Goal: Task Accomplishment & Management: Manage account settings

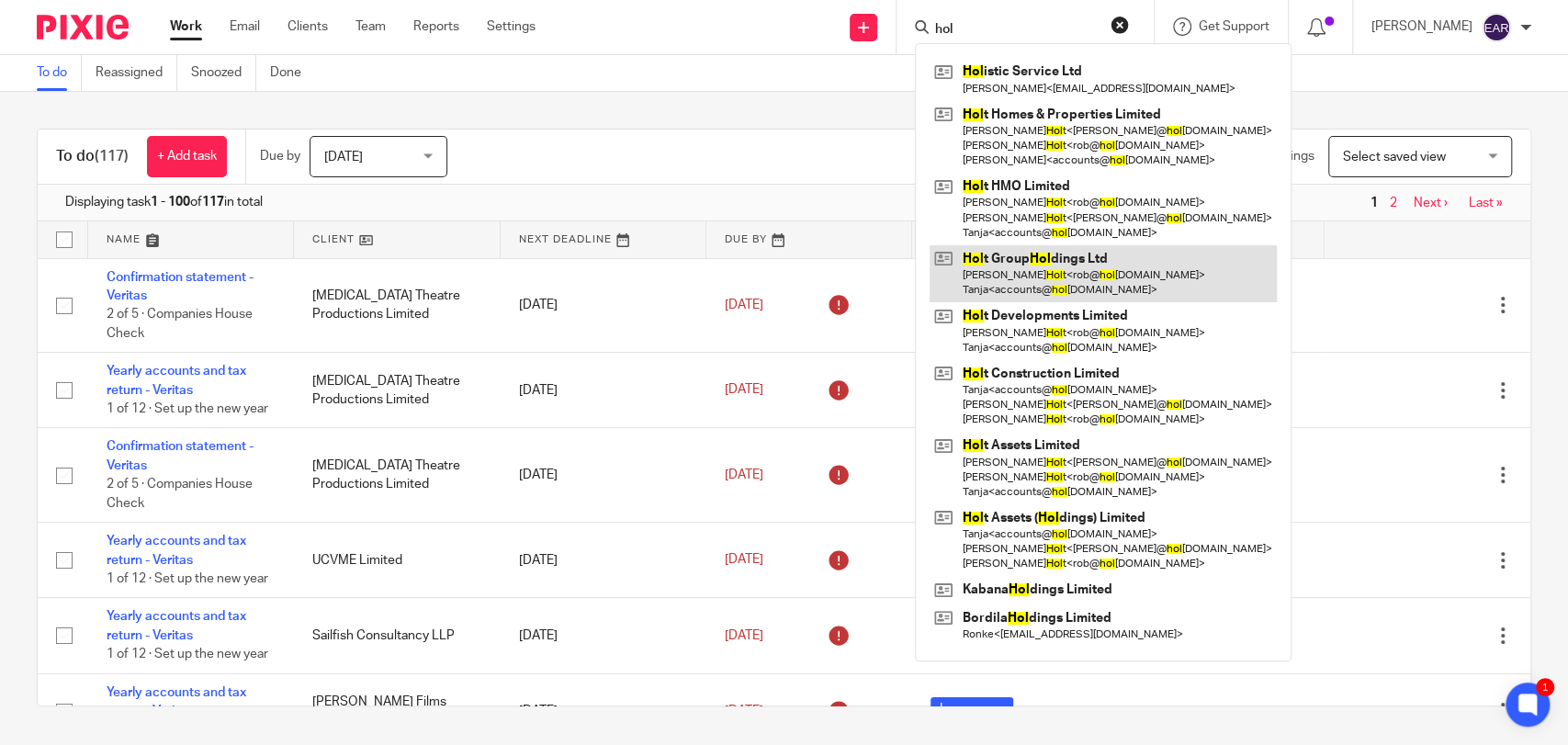
type input "hol"
click at [1038, 273] on link at bounding box center [1103, 273] width 348 height 57
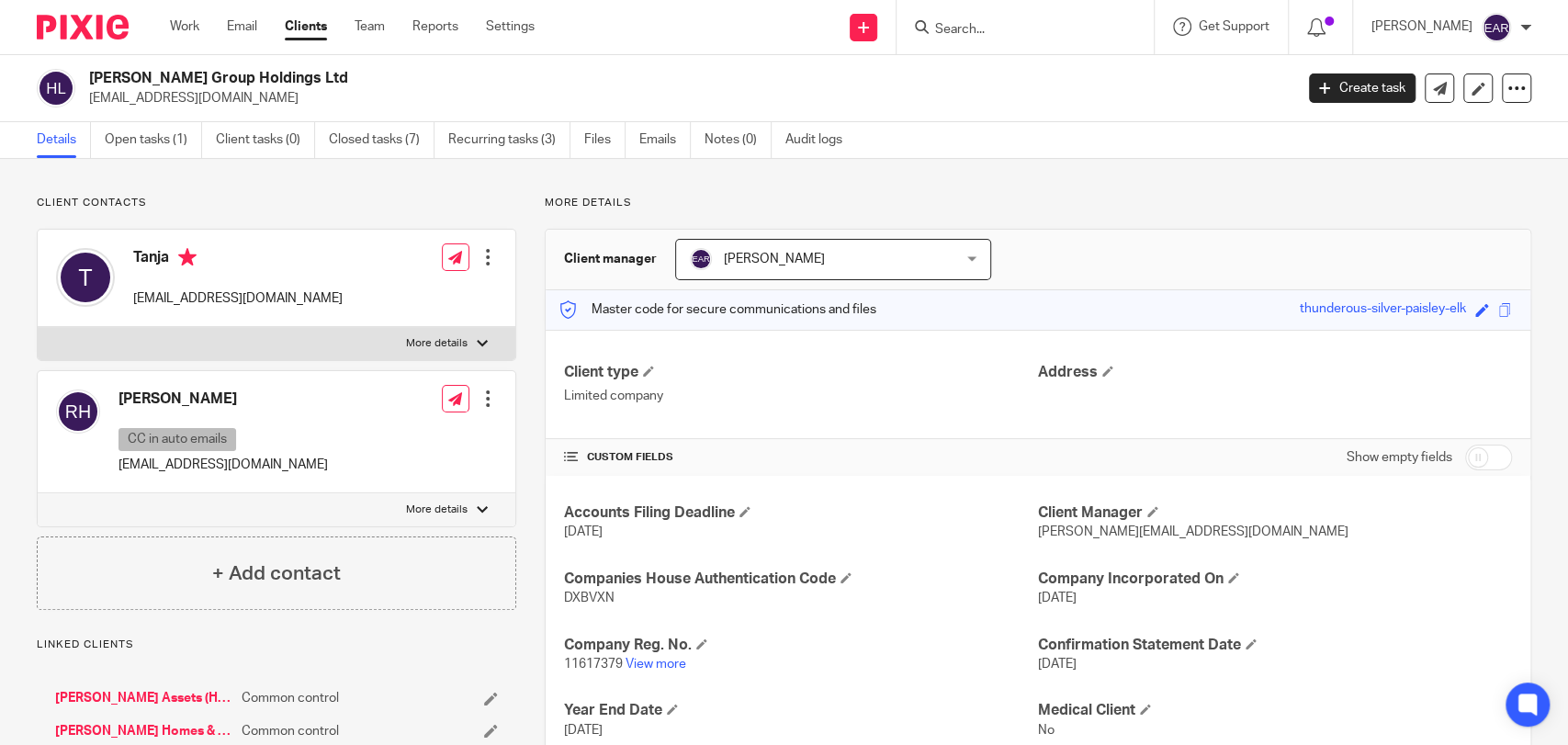
click at [593, 664] on span "11617379" at bounding box center [593, 664] width 59 height 13
copy p "11617379"
click at [581, 598] on span "DXBVXN" at bounding box center [589, 598] width 50 height 13
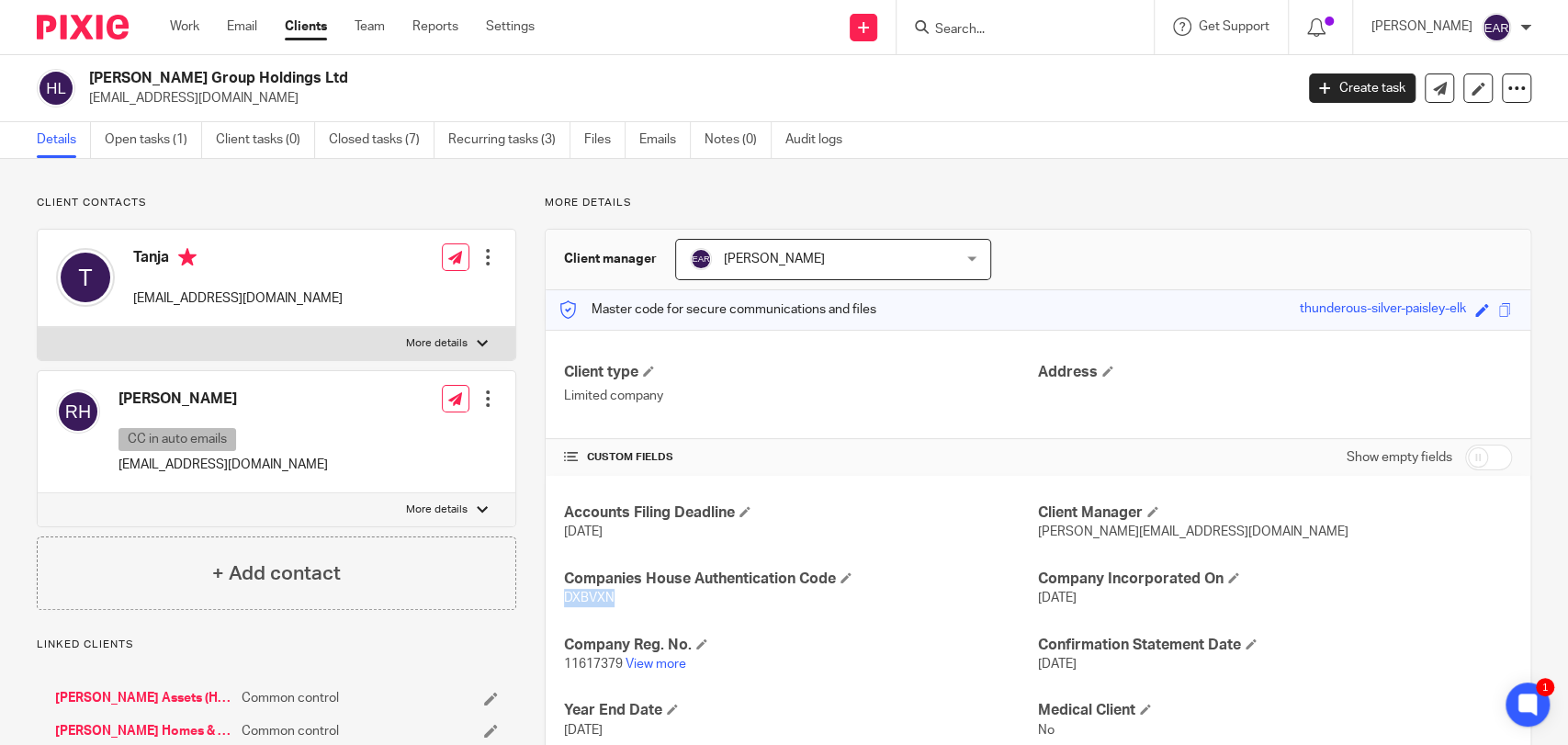
click at [581, 598] on span "DXBVXN" at bounding box center [589, 598] width 50 height 13
copy span "DXBVXN"
click at [161, 142] on link "Open tasks (1)" at bounding box center [153, 140] width 98 height 35
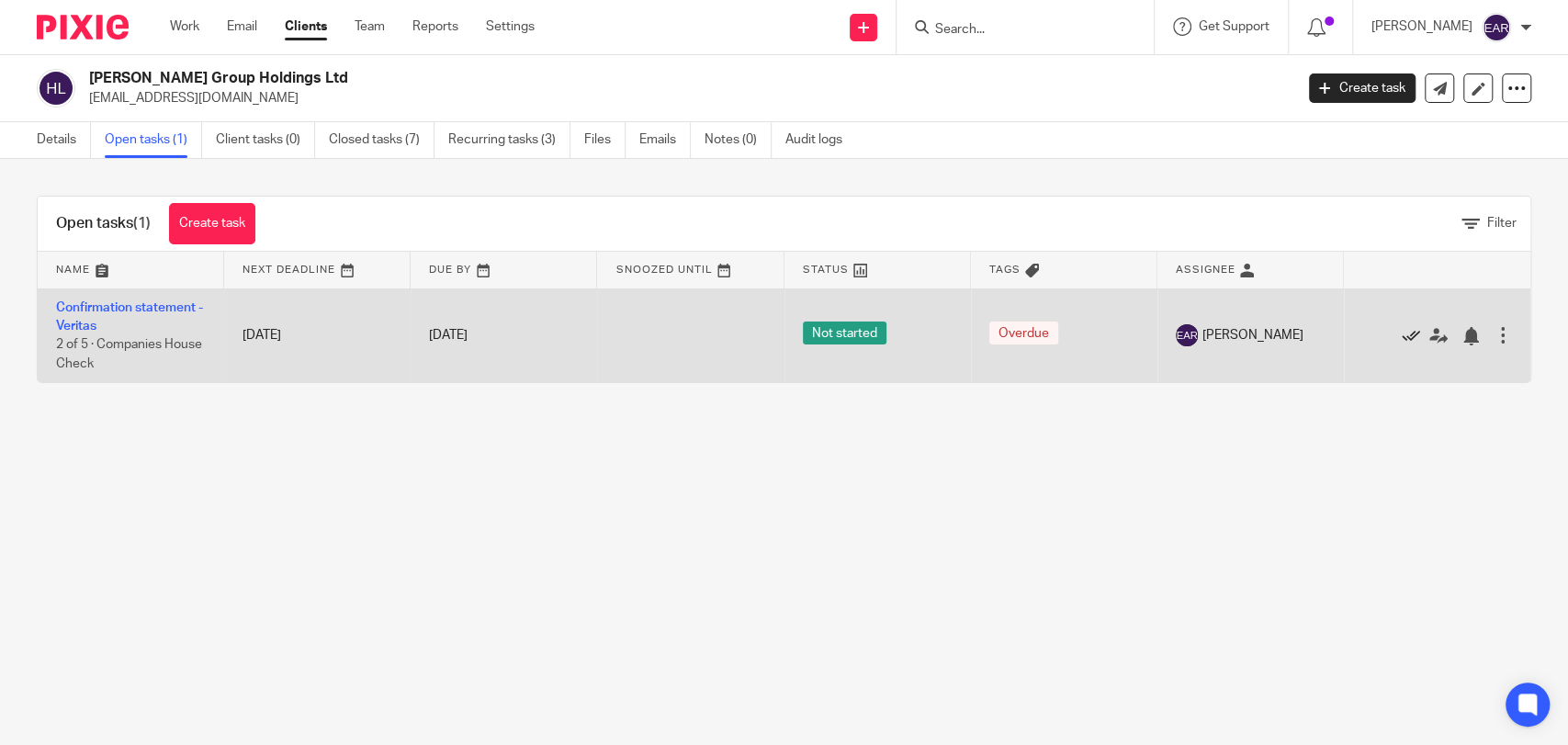
click at [1402, 335] on icon at bounding box center [1411, 336] width 19 height 19
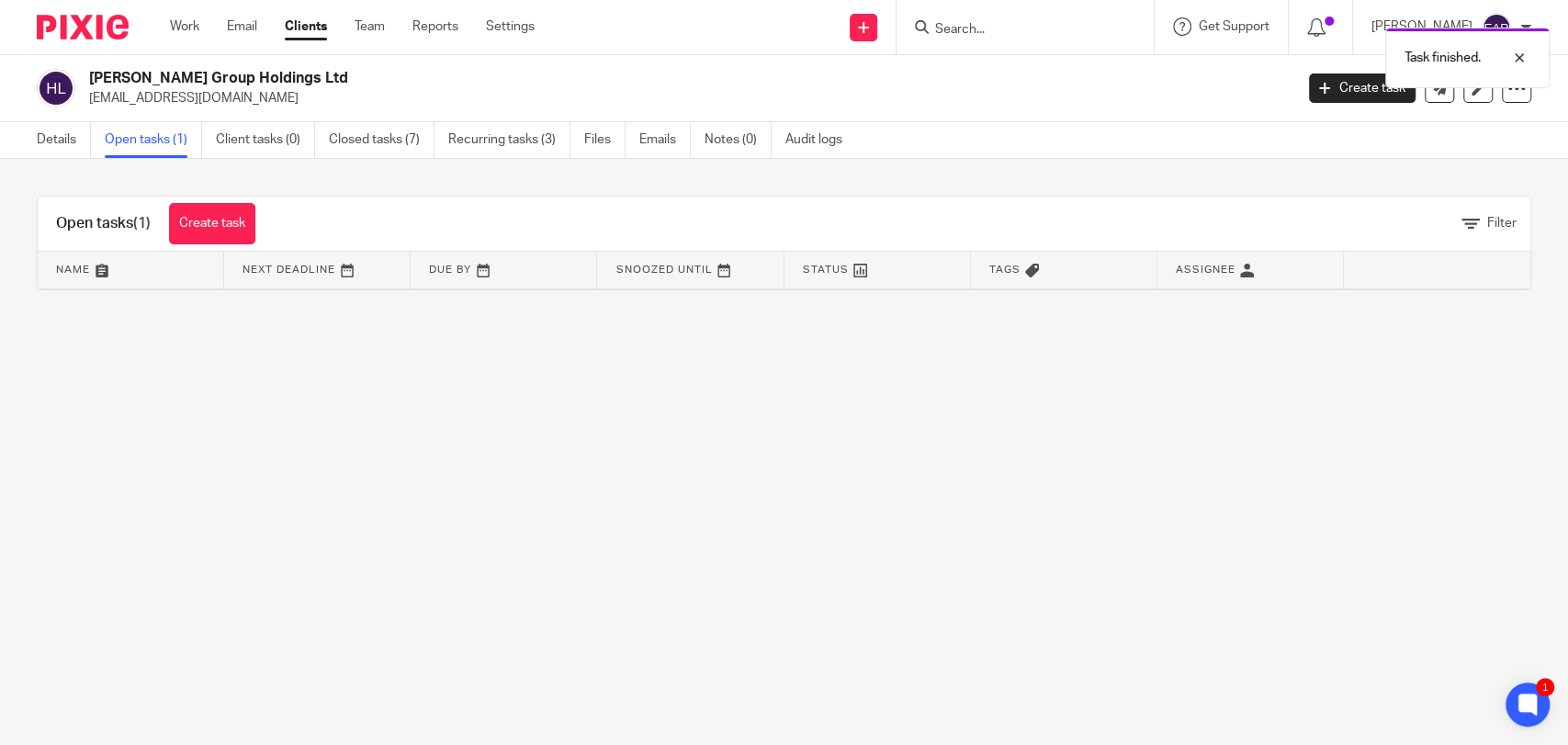
click at [993, 35] on div "Task finished." at bounding box center [1167, 53] width 766 height 70
click at [989, 19] on div "Task finished." at bounding box center [1167, 53] width 766 height 70
click at [926, 23] on div "Task finished." at bounding box center [1167, 53] width 766 height 70
click at [919, 28] on div "Task finished." at bounding box center [1167, 53] width 766 height 70
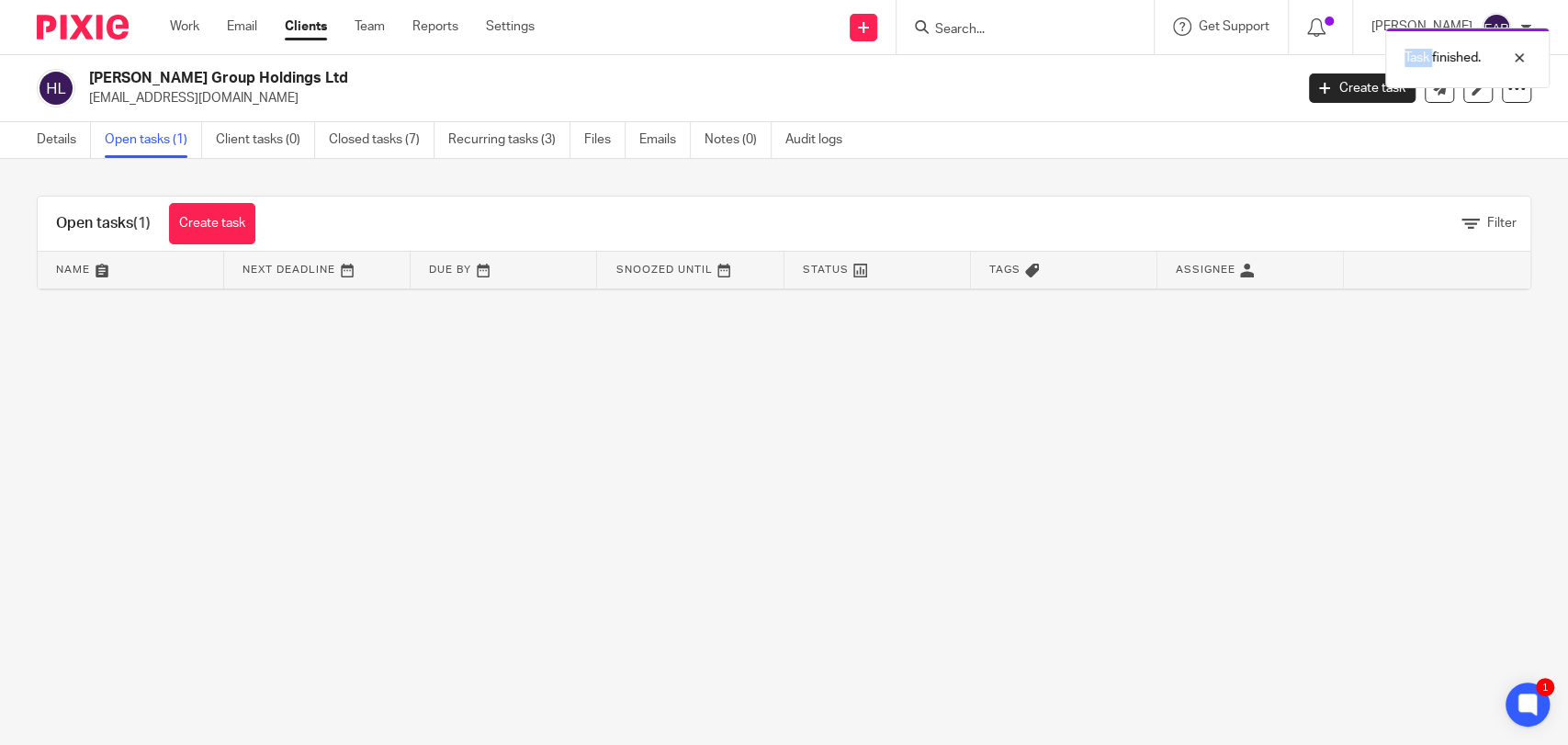
click at [919, 28] on div "Task finished." at bounding box center [1167, 53] width 766 height 70
click at [926, 28] on div "Task finished." at bounding box center [1167, 53] width 766 height 70
click at [934, 24] on div "Task finished." at bounding box center [1167, 53] width 766 height 70
drag, startPoint x: 911, startPoint y: 32, endPoint x: 934, endPoint y: 29, distance: 23.2
click at [934, 32] on input "Search" at bounding box center [1016, 31] width 165 height 17
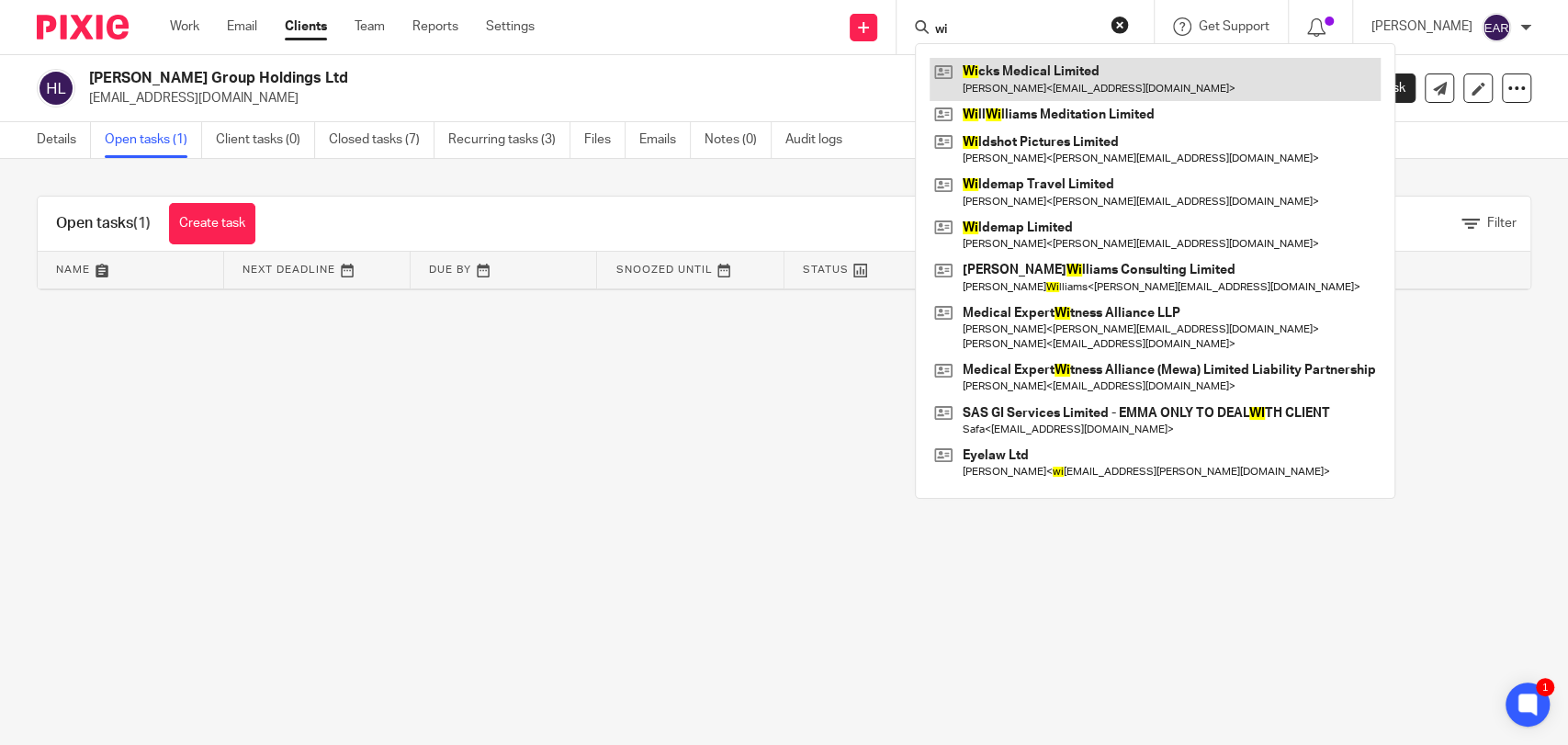
type input "wi"
click at [1003, 79] on link at bounding box center [1155, 78] width 451 height 42
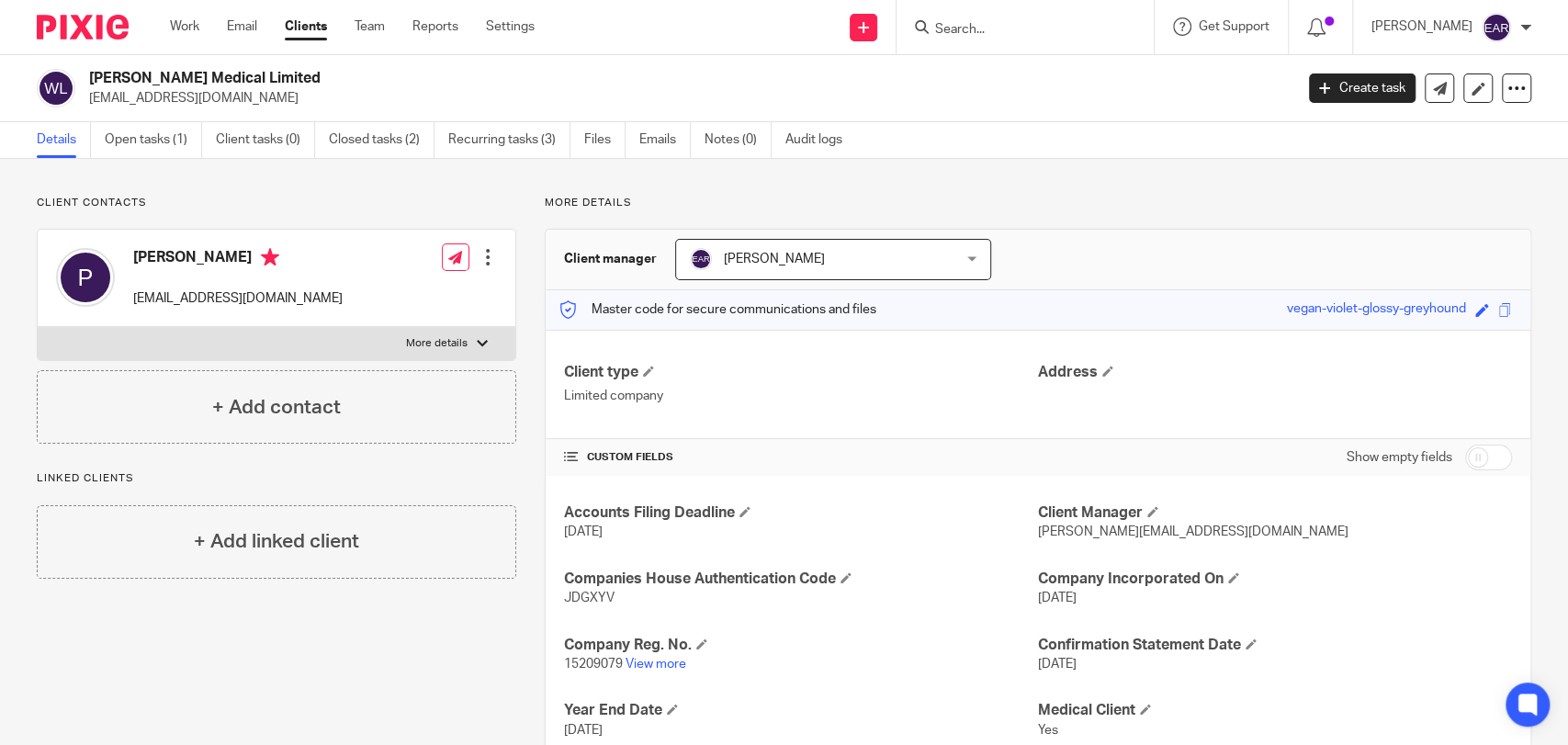
click at [600, 663] on span "15209079" at bounding box center [593, 664] width 59 height 13
copy p "15209079"
click at [572, 599] on span "JDGXYV" at bounding box center [589, 598] width 50 height 13
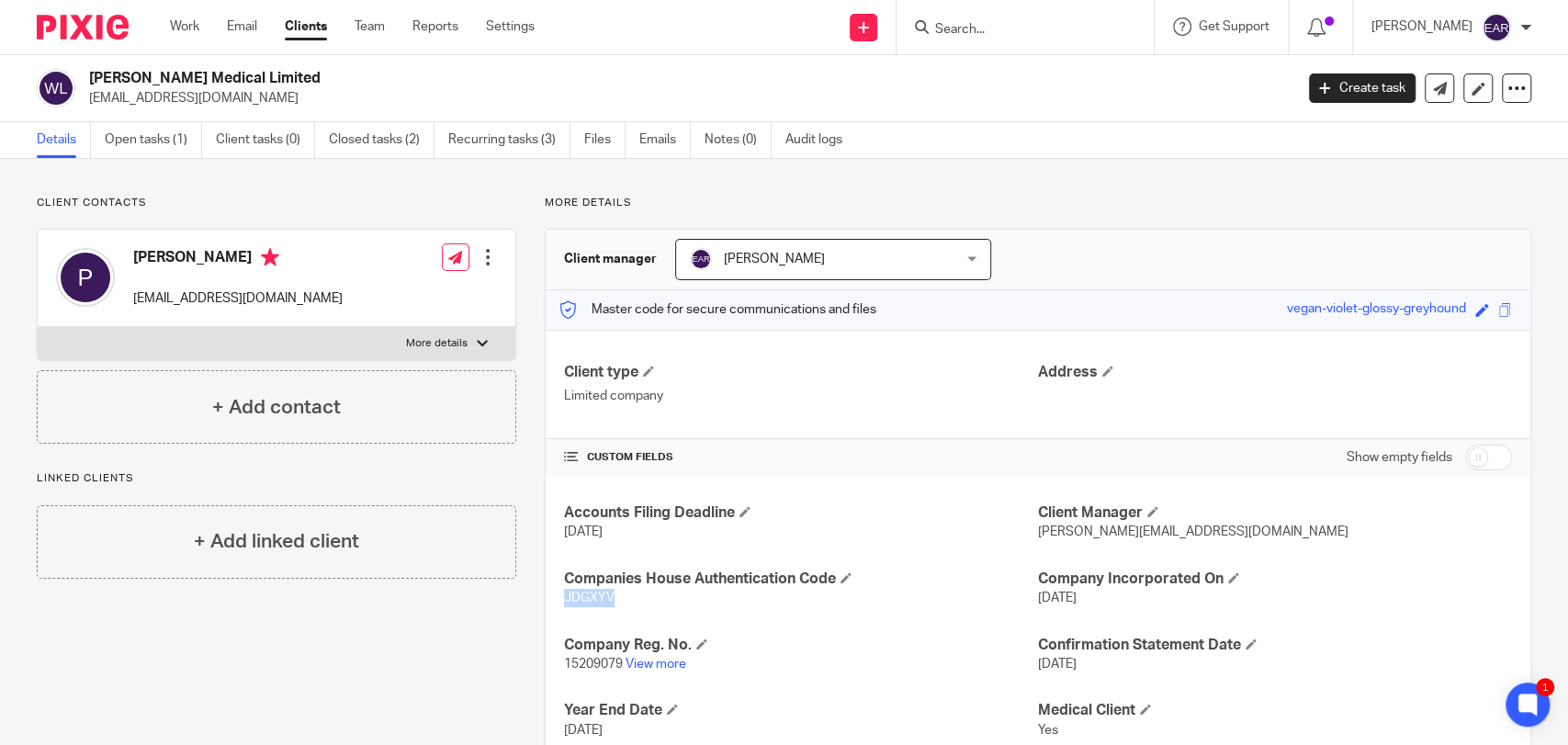
copy span "JDGXYV"
click at [147, 139] on link "Open tasks (1)" at bounding box center [153, 140] width 98 height 35
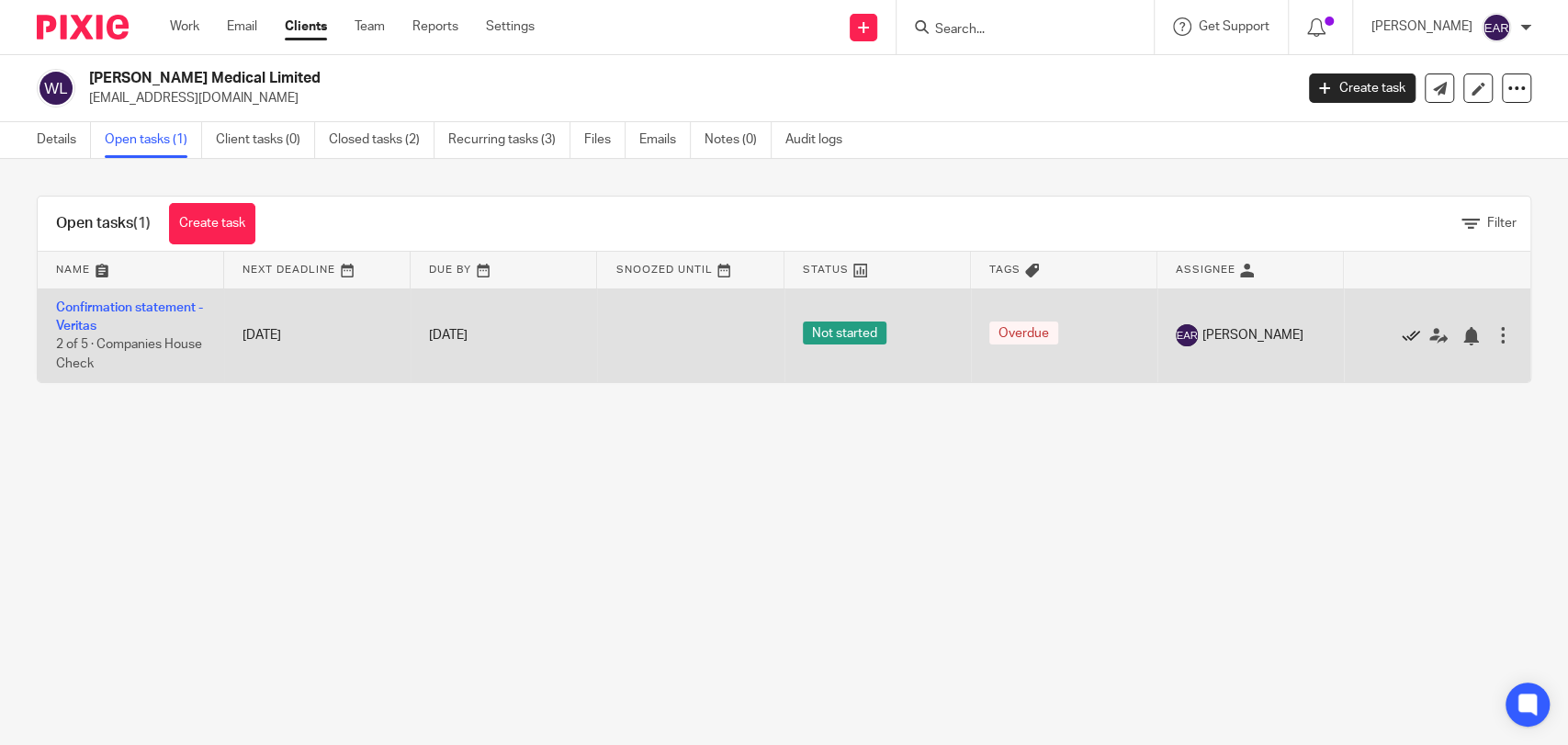
click at [1402, 338] on icon at bounding box center [1411, 336] width 19 height 19
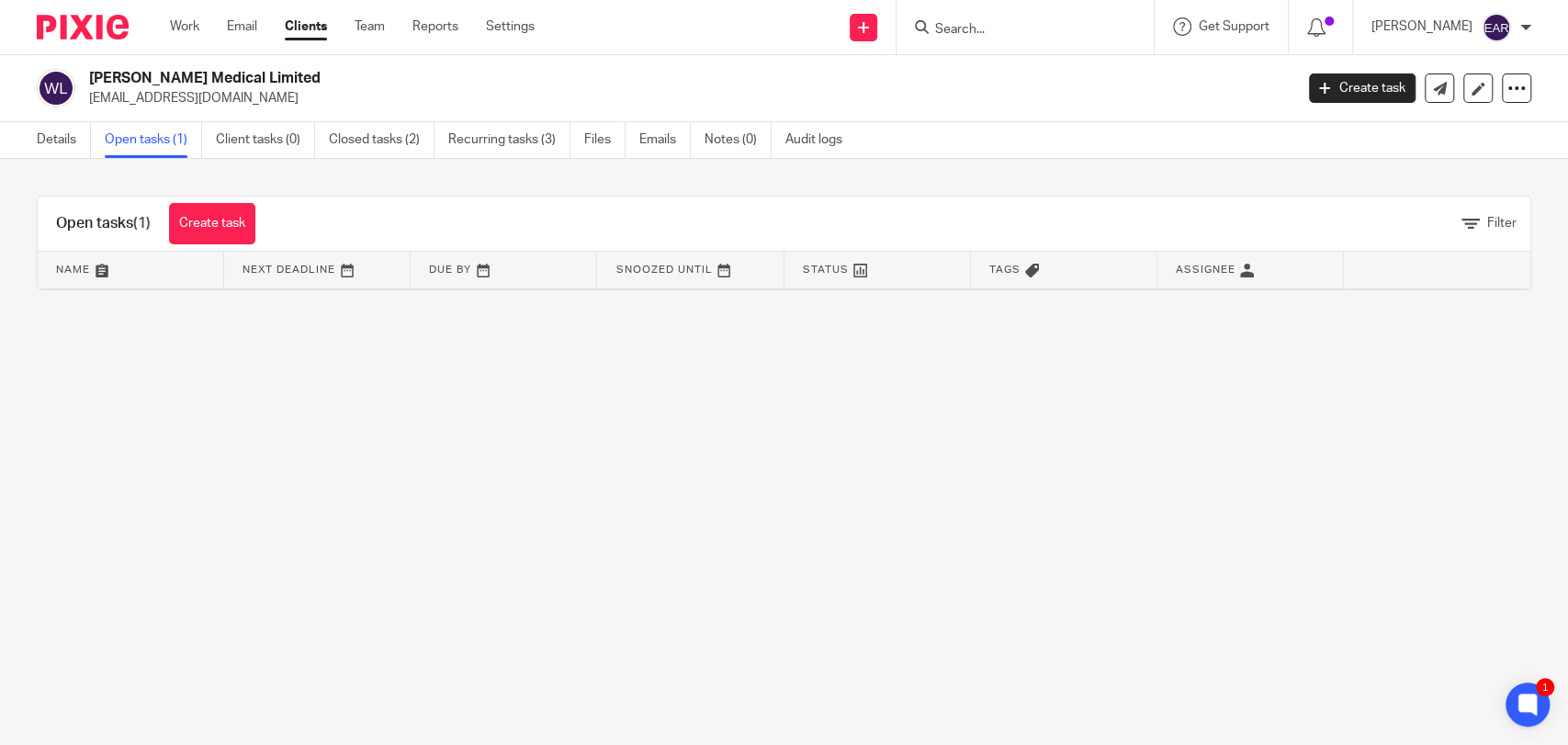
click at [982, 32] on input "Search" at bounding box center [1016, 31] width 165 height 17
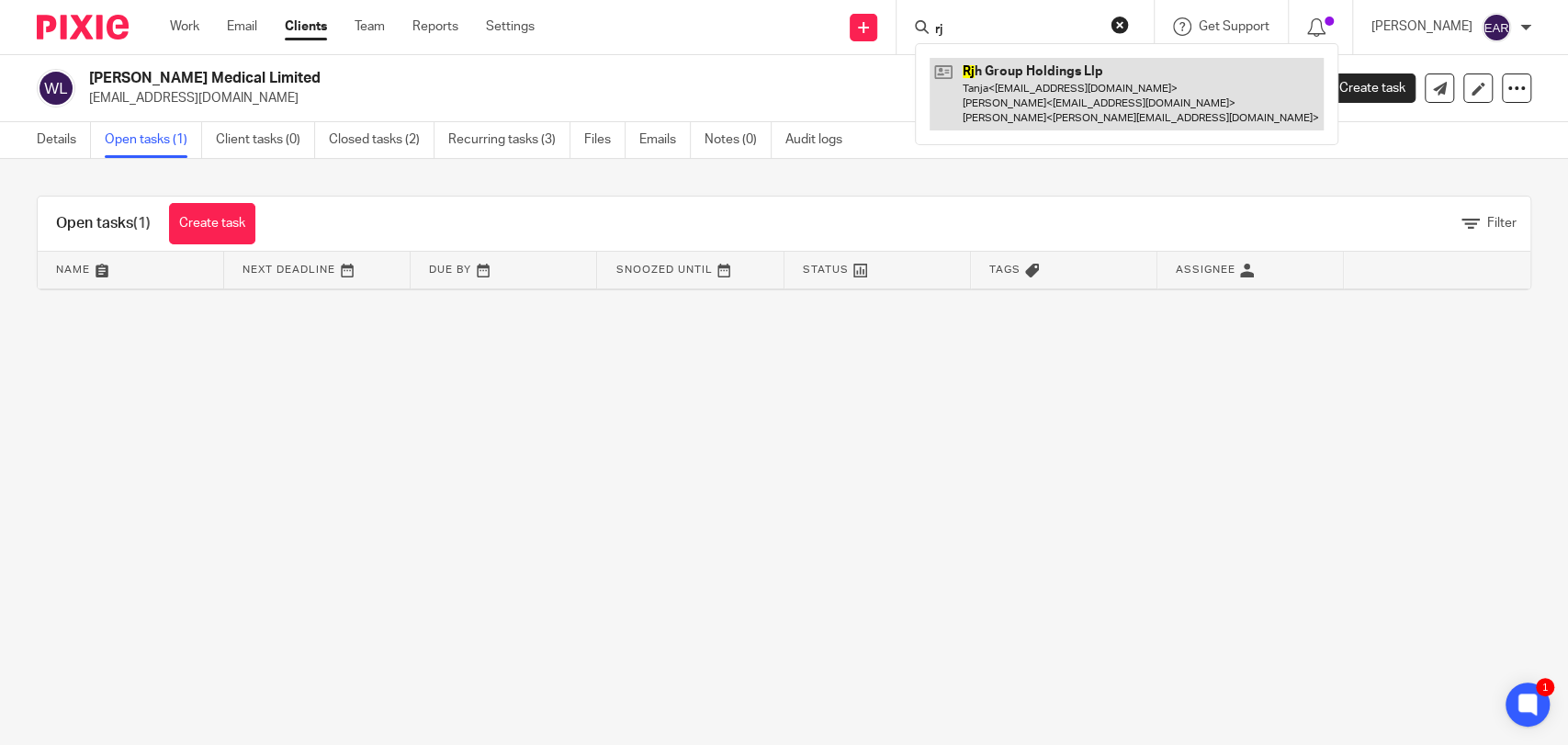
type input "rj"
click at [1024, 76] on link at bounding box center [1126, 94] width 394 height 73
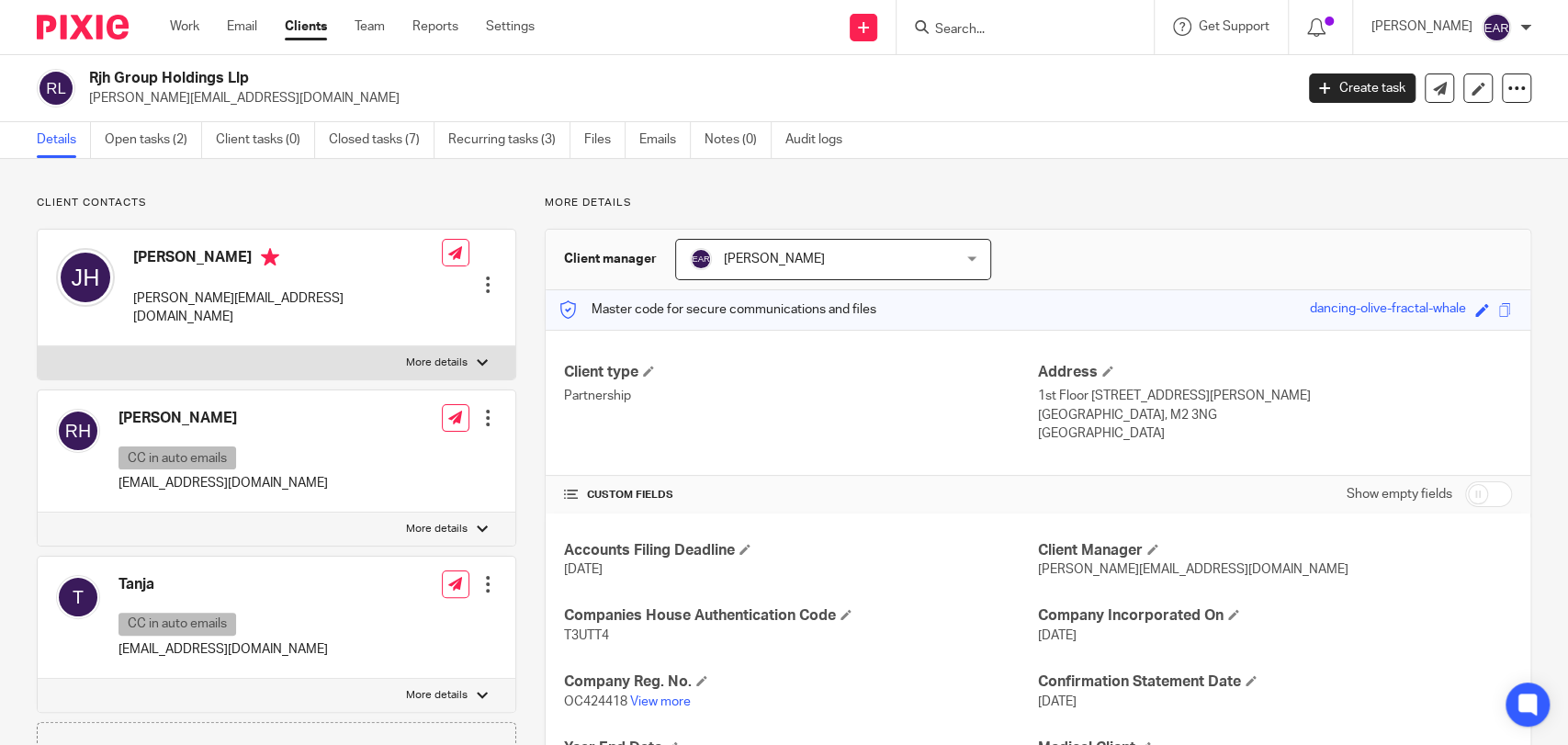
click at [589, 705] on span "OC424418" at bounding box center [595, 701] width 63 height 13
copy p "OC424418"
click at [571, 633] on span "T3UTT4" at bounding box center [586, 635] width 45 height 13
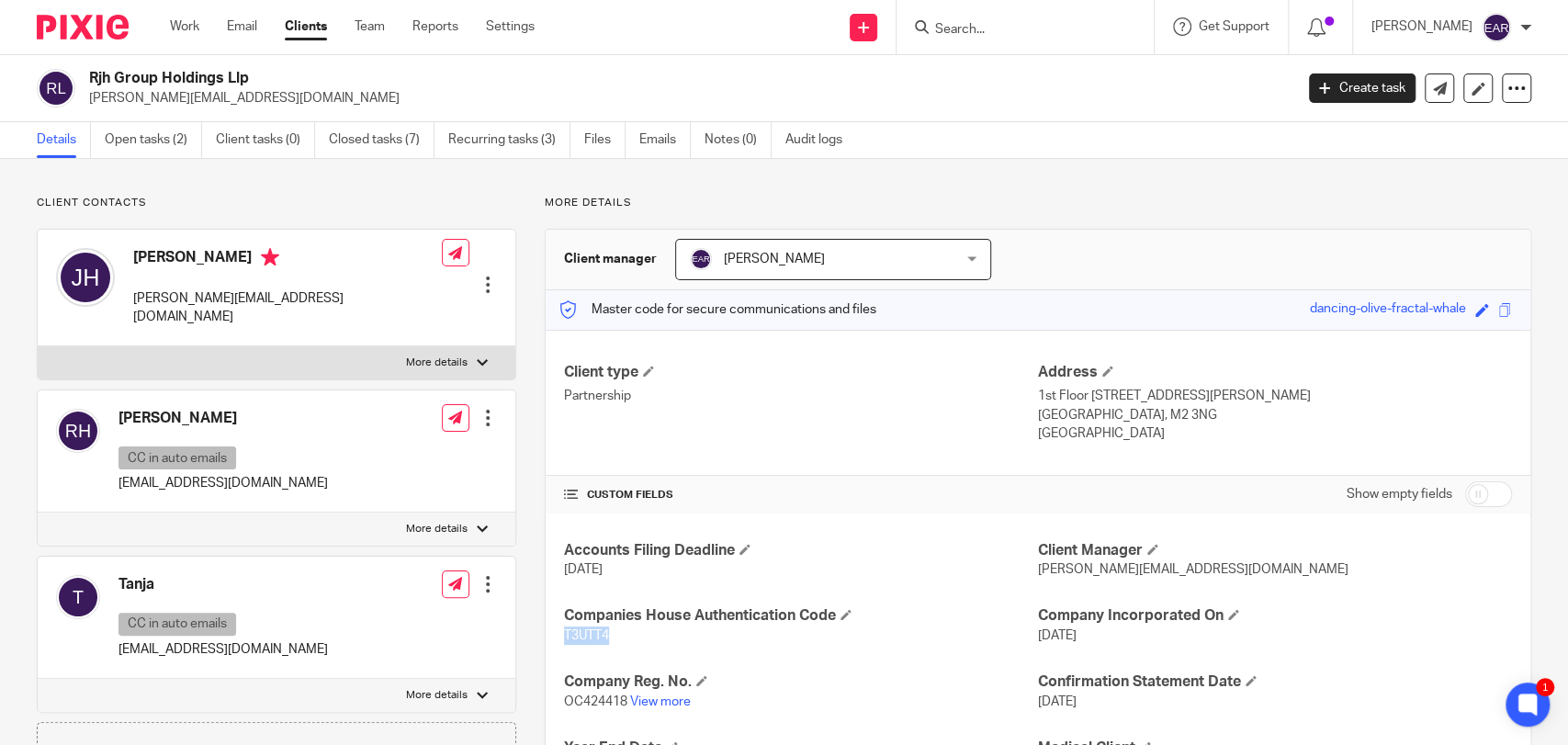
copy span "T3UTT4"
click at [145, 134] on link "Open tasks (2)" at bounding box center [153, 140] width 98 height 35
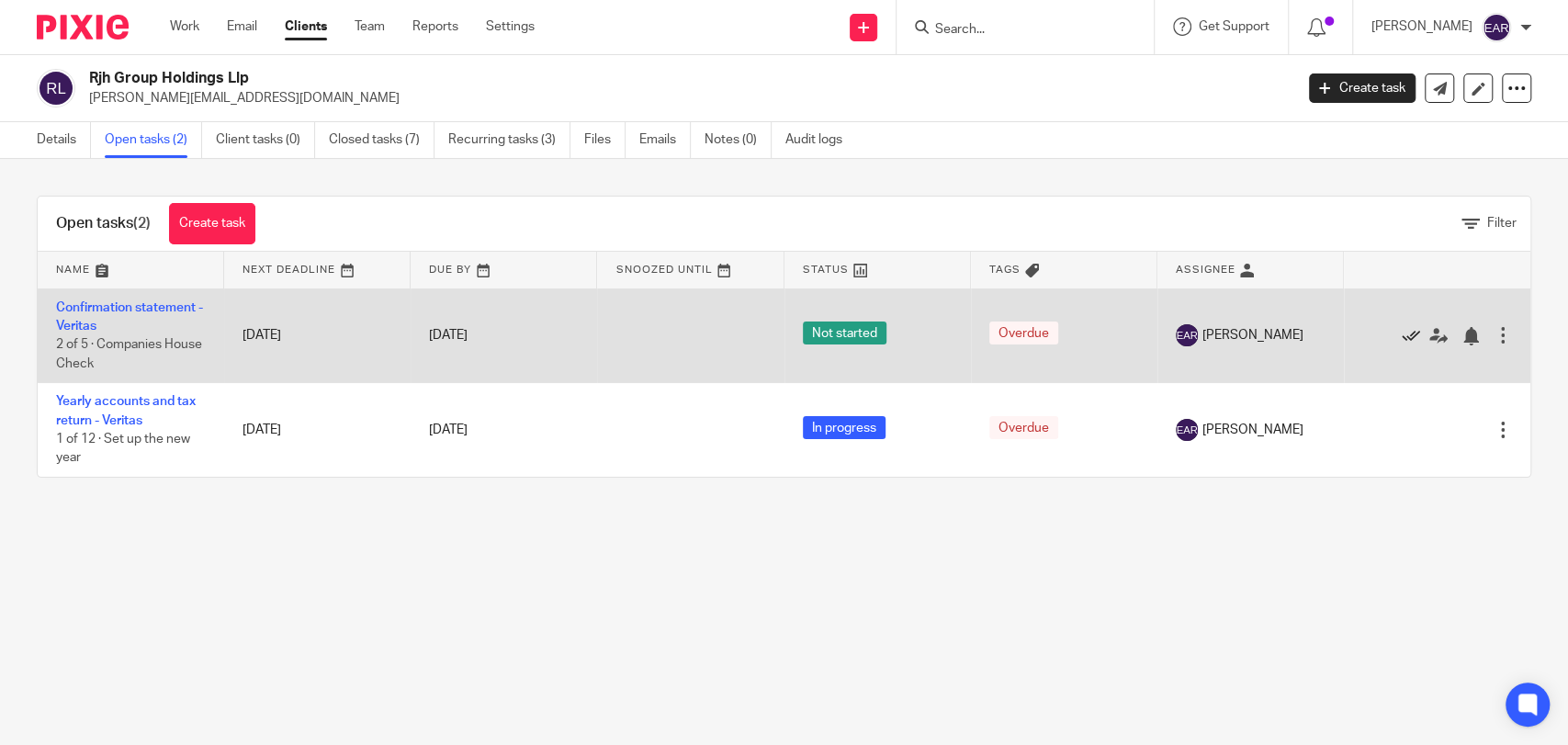
click at [1402, 338] on icon at bounding box center [1411, 336] width 19 height 19
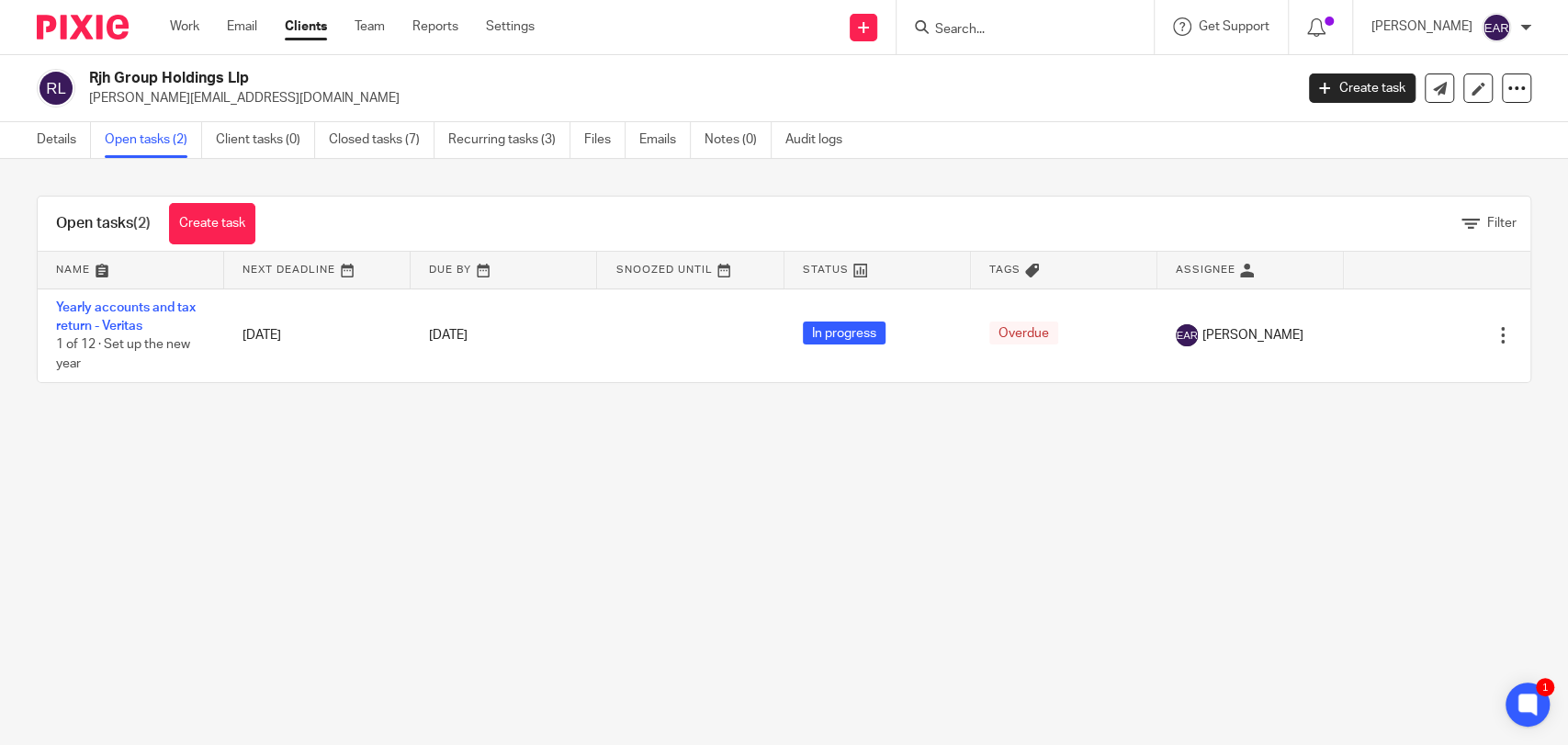
click at [990, 30] on input "Search" at bounding box center [1016, 31] width 165 height 17
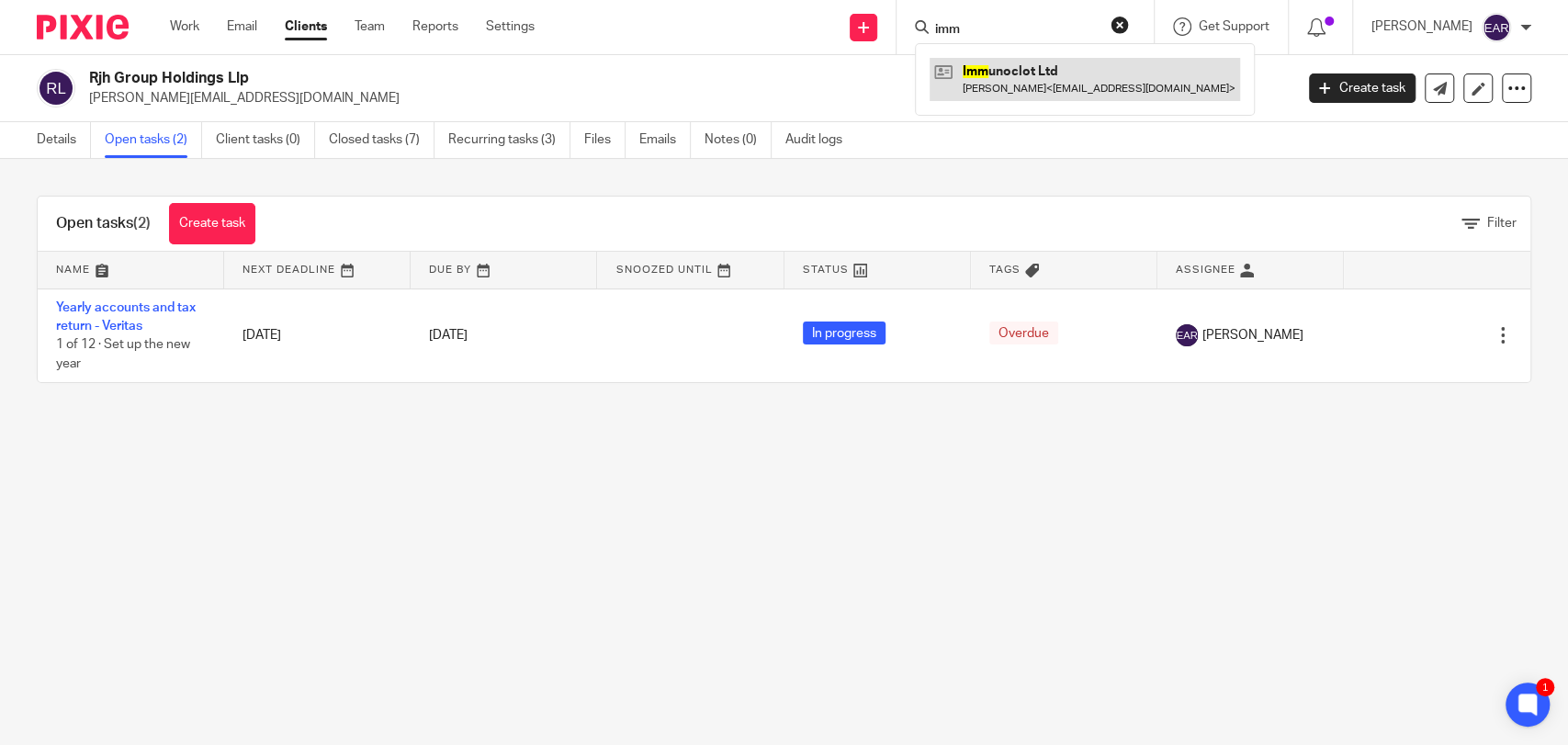
type input "imm"
click at [990, 87] on link at bounding box center [1084, 78] width 310 height 42
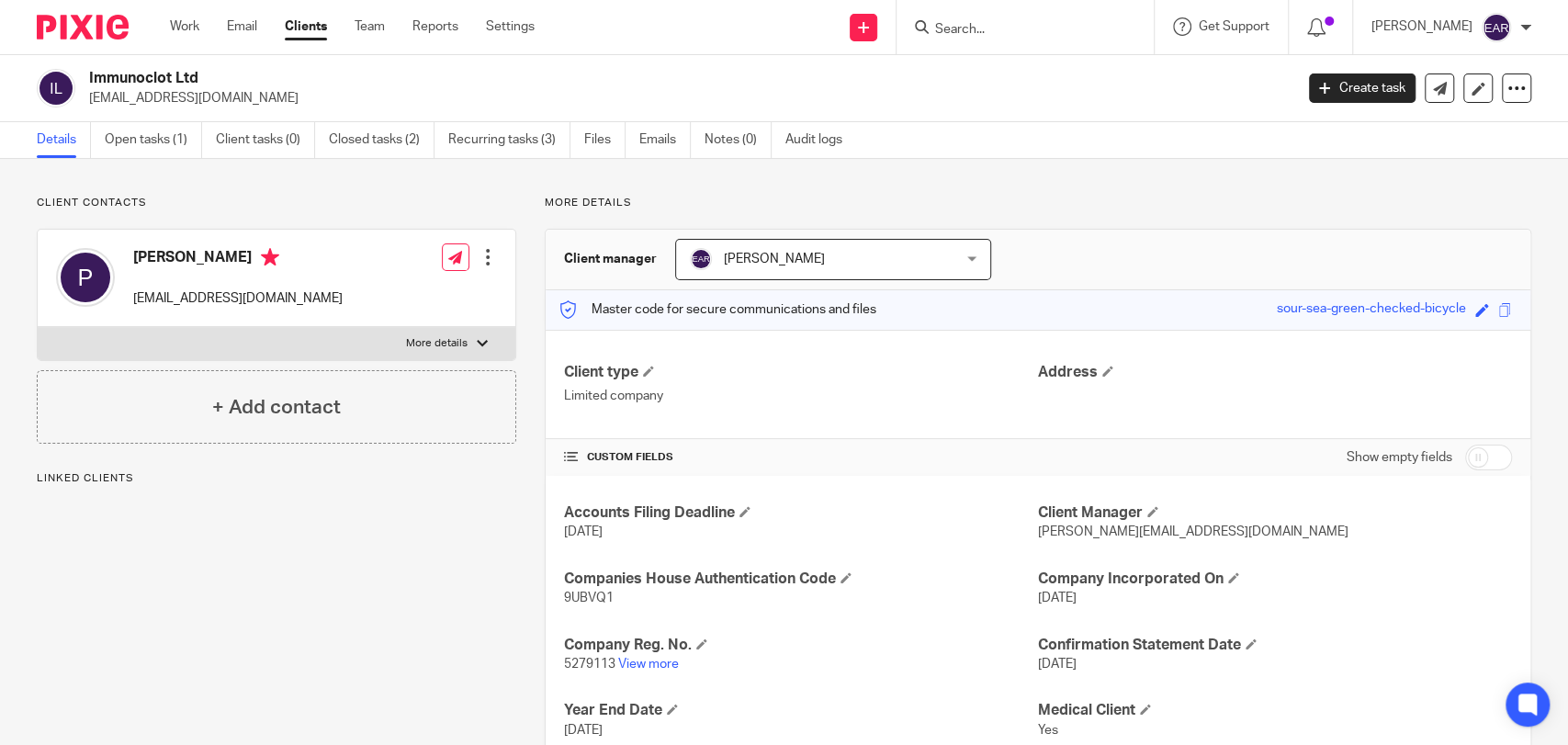
click at [599, 659] on span "5279113" at bounding box center [589, 664] width 51 height 13
copy p "5279113"
click at [583, 596] on span "9UBVQ1" at bounding box center [588, 598] width 49 height 13
click at [570, 592] on span "9UBVQ1" at bounding box center [588, 598] width 49 height 13
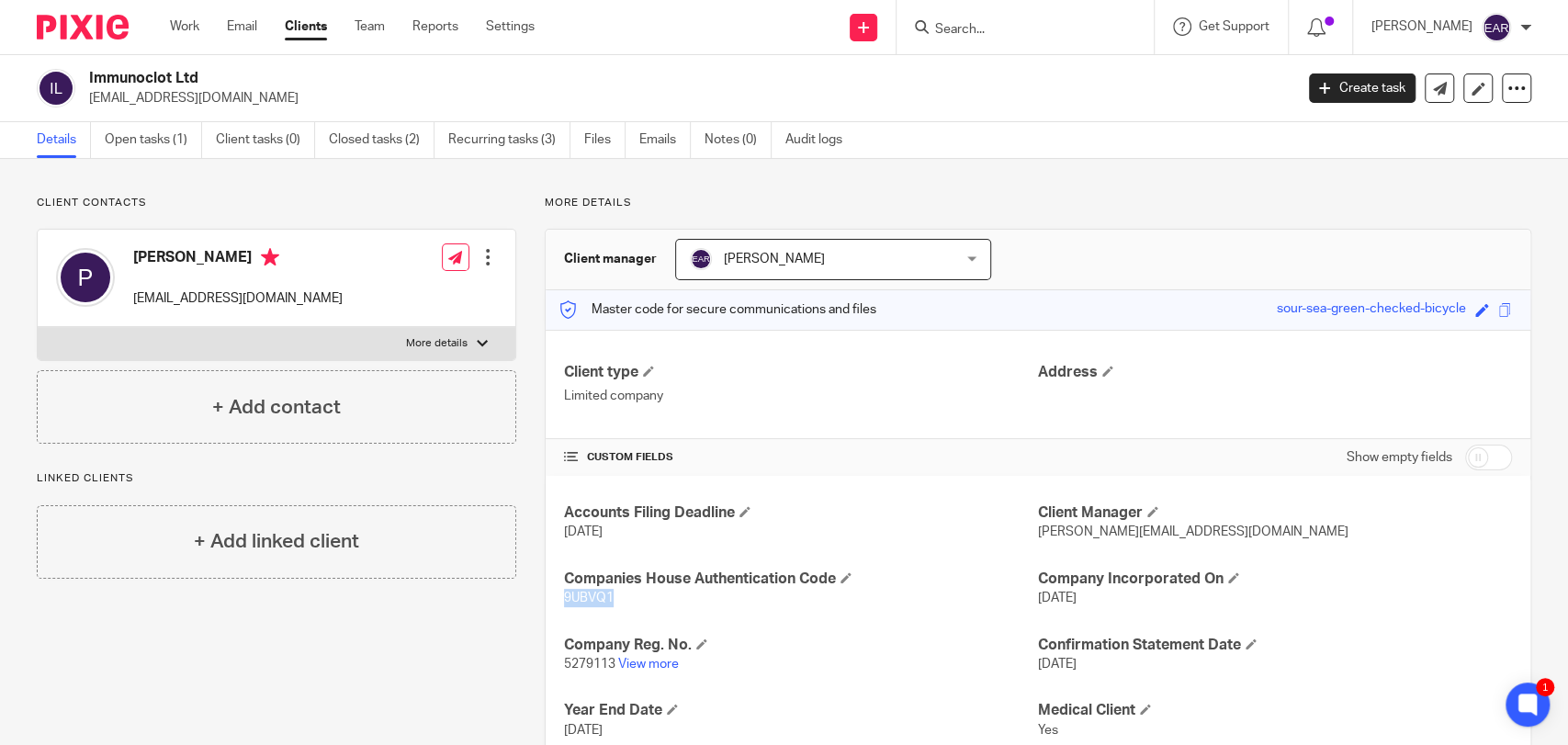
click at [570, 592] on span "9UBVQ1" at bounding box center [588, 598] width 49 height 13
copy span "9UBVQ1"
click at [149, 132] on link "Open tasks (1)" at bounding box center [153, 140] width 98 height 35
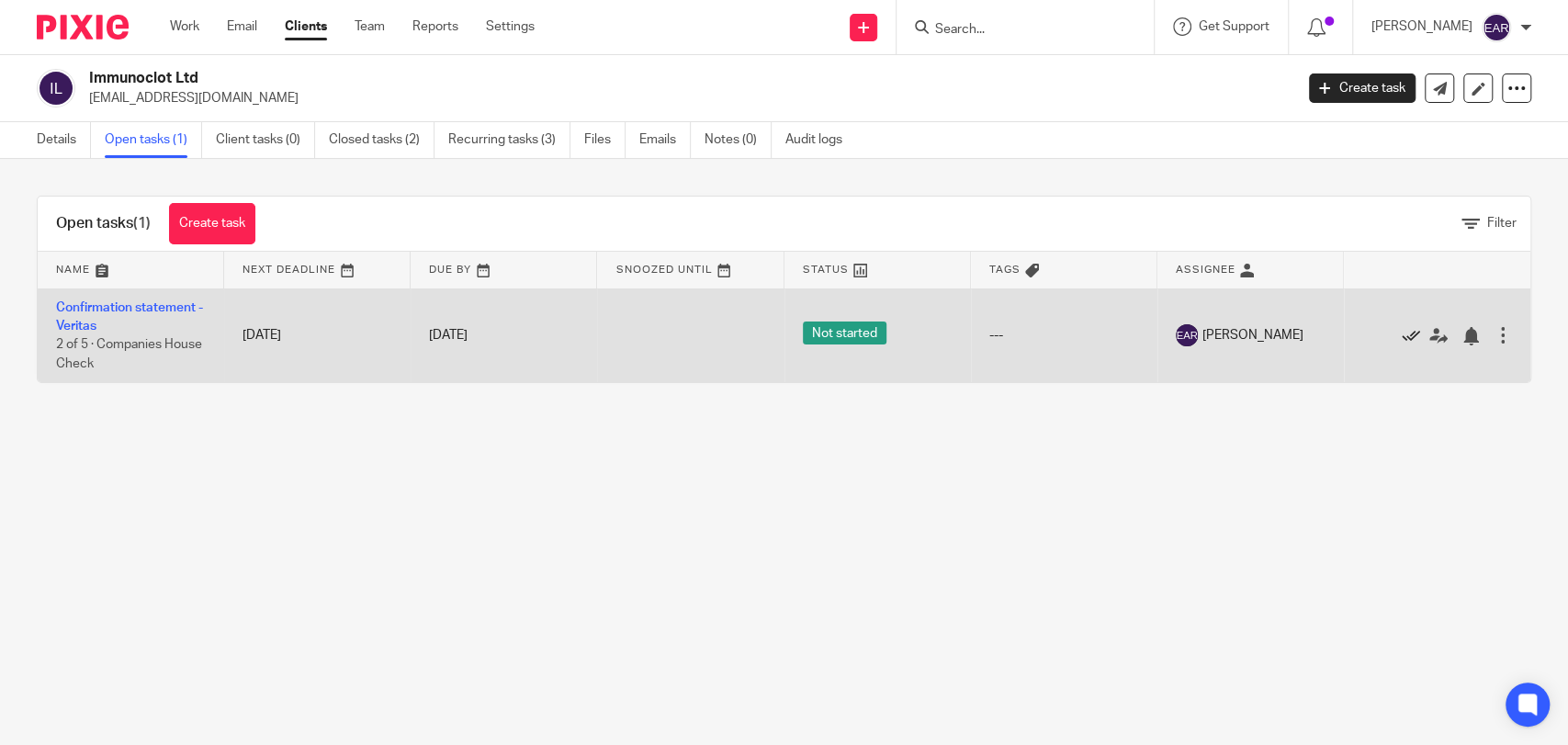
click at [1402, 338] on icon at bounding box center [1411, 336] width 19 height 19
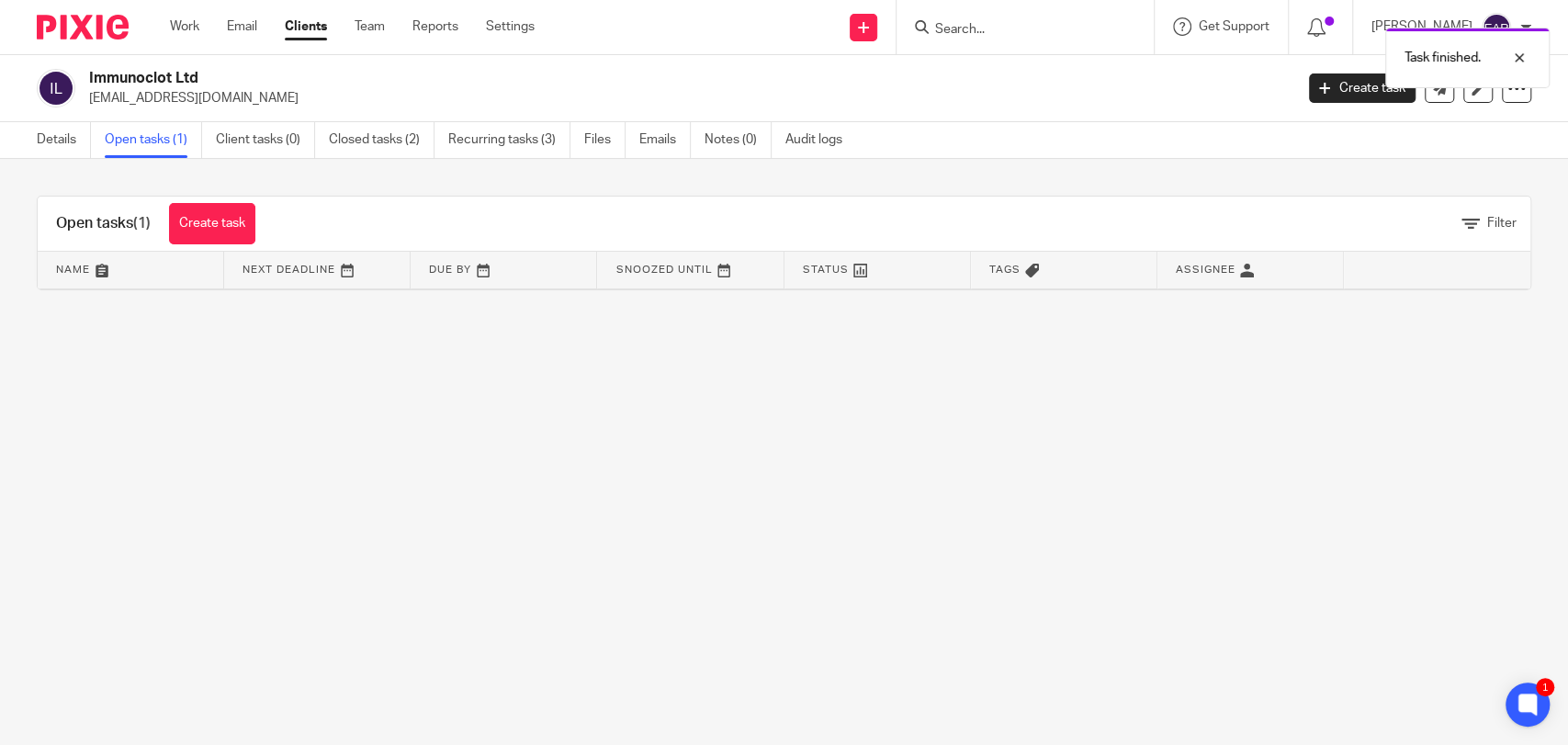
click at [948, 22] on div "Task finished." at bounding box center [1167, 53] width 766 height 70
click at [944, 26] on div "Task finished." at bounding box center [1167, 53] width 766 height 70
click at [944, 26] on input "Search" at bounding box center [1016, 31] width 165 height 17
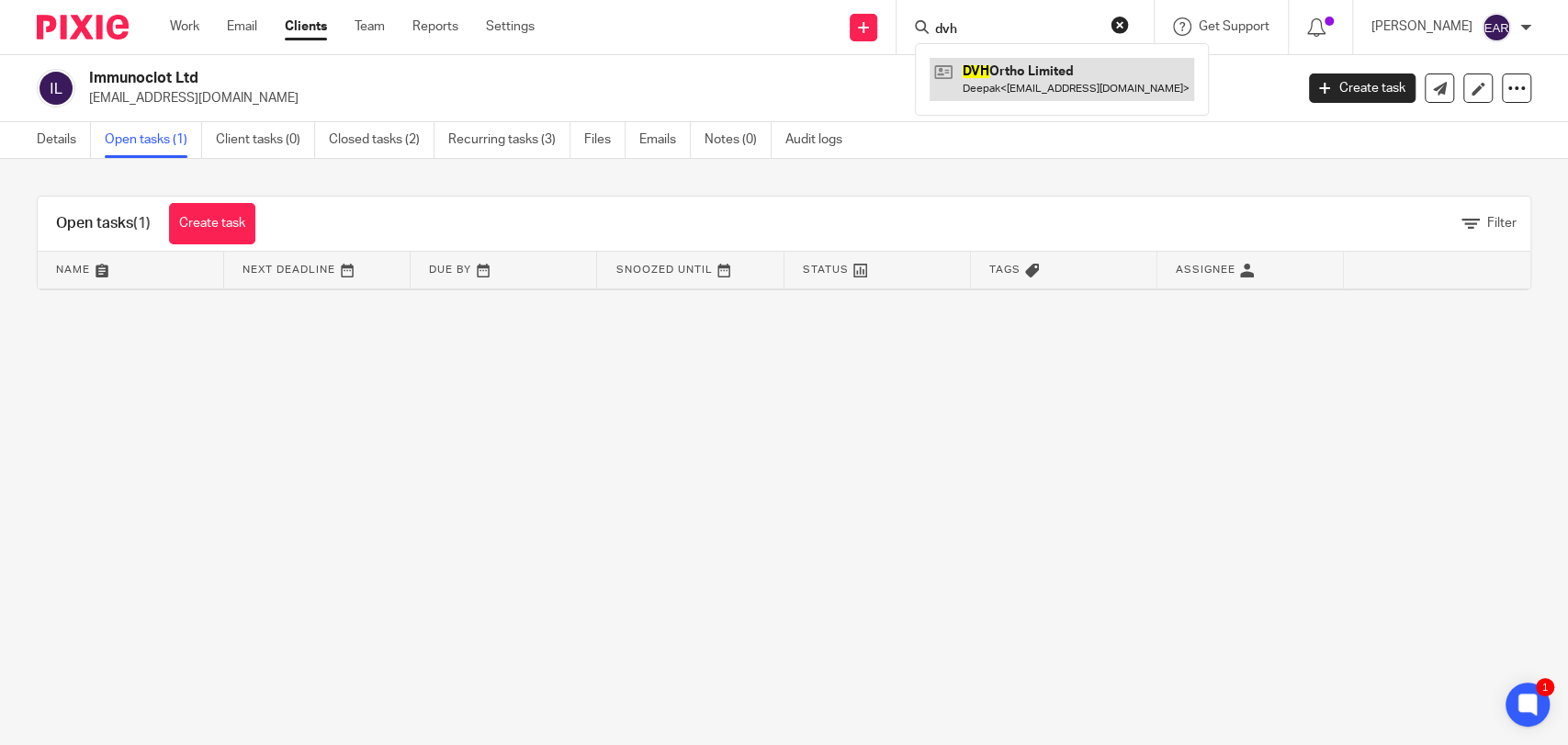
type input "dvh"
click at [944, 81] on link at bounding box center [1062, 78] width 265 height 42
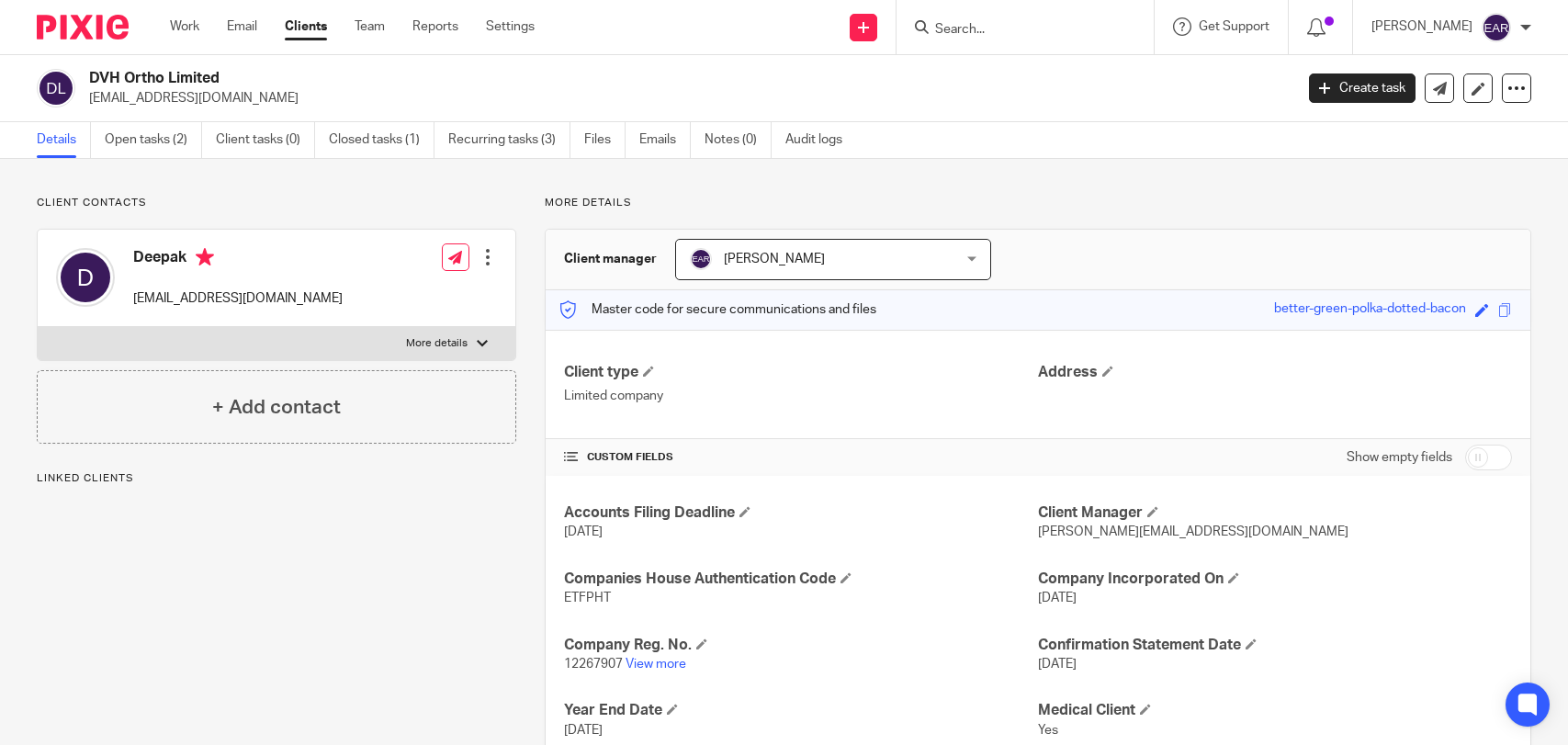
click at [1508, 85] on icon at bounding box center [1517, 88] width 19 height 19
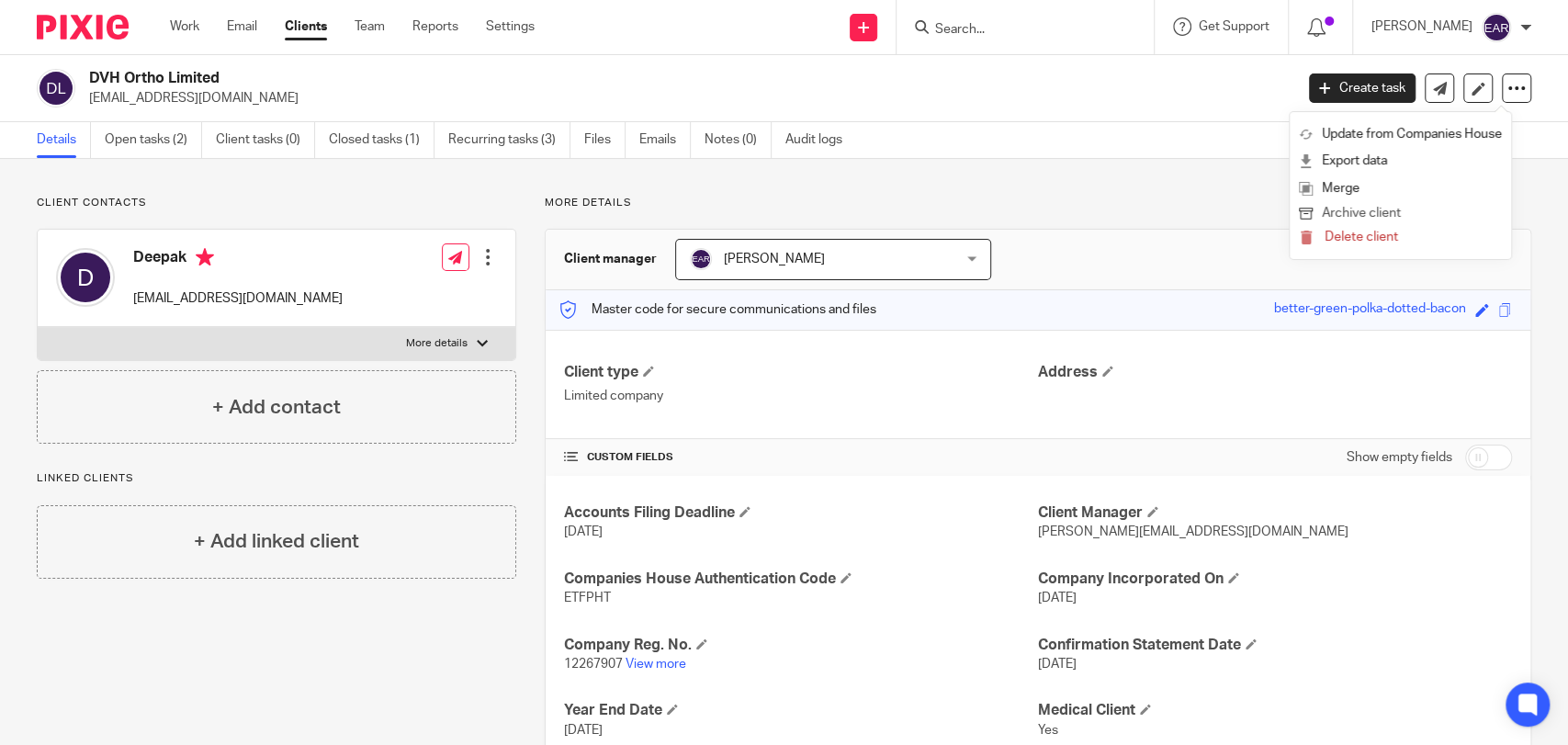
click at [1351, 215] on button "Archive client" at bounding box center [1400, 214] width 203 height 24
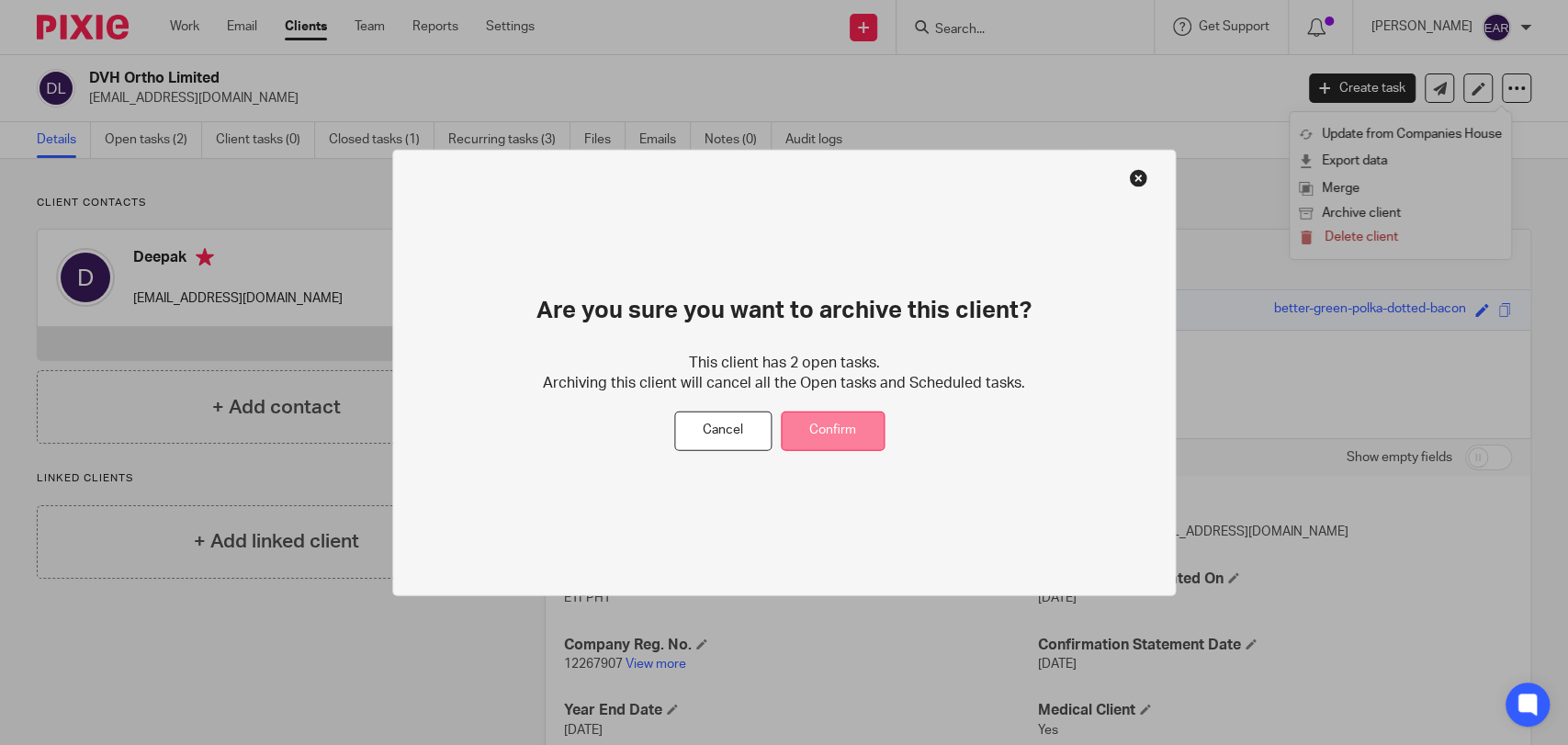
click at [854, 427] on button "Confirm" at bounding box center [832, 431] width 103 height 39
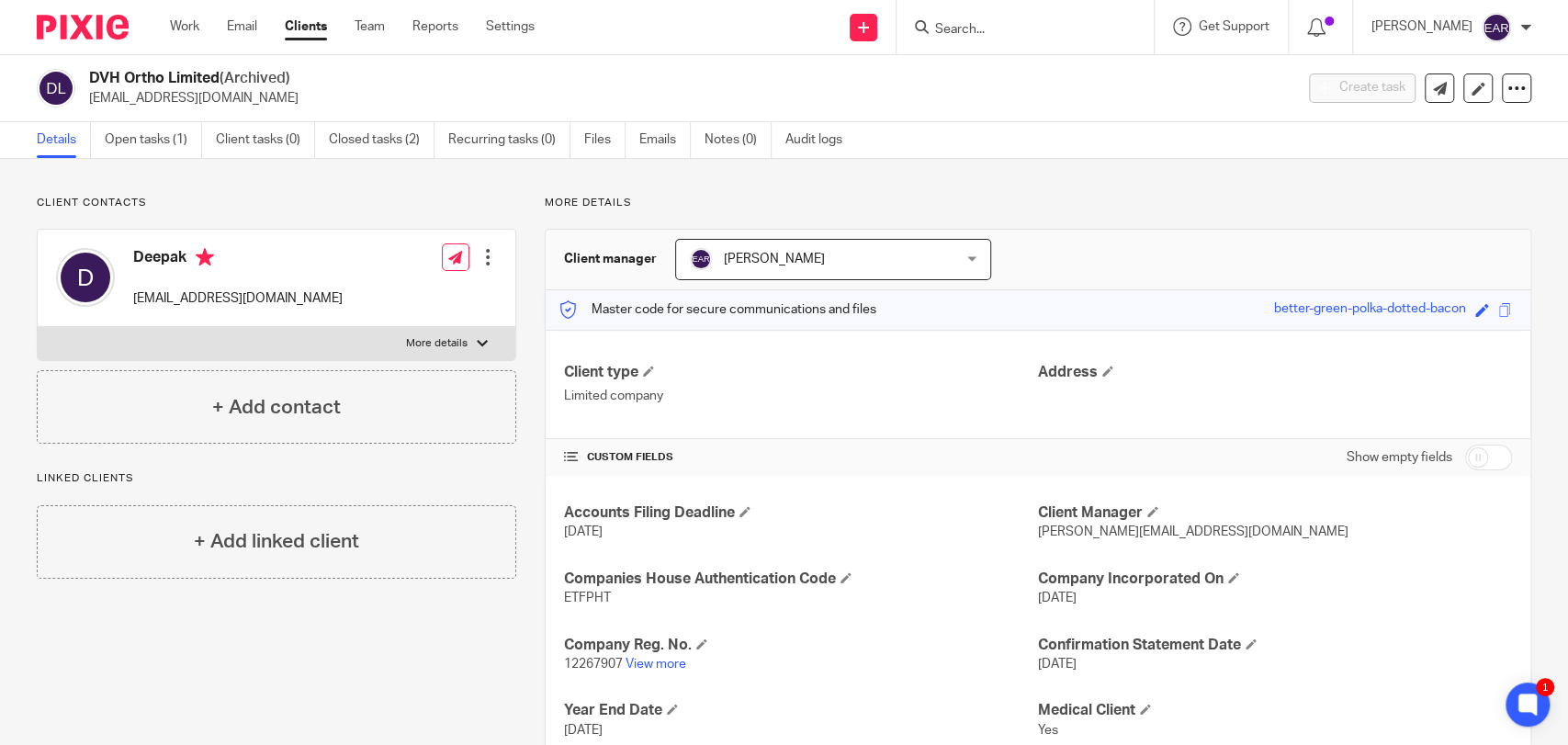
click at [995, 31] on input "Search" at bounding box center [1016, 31] width 165 height 17
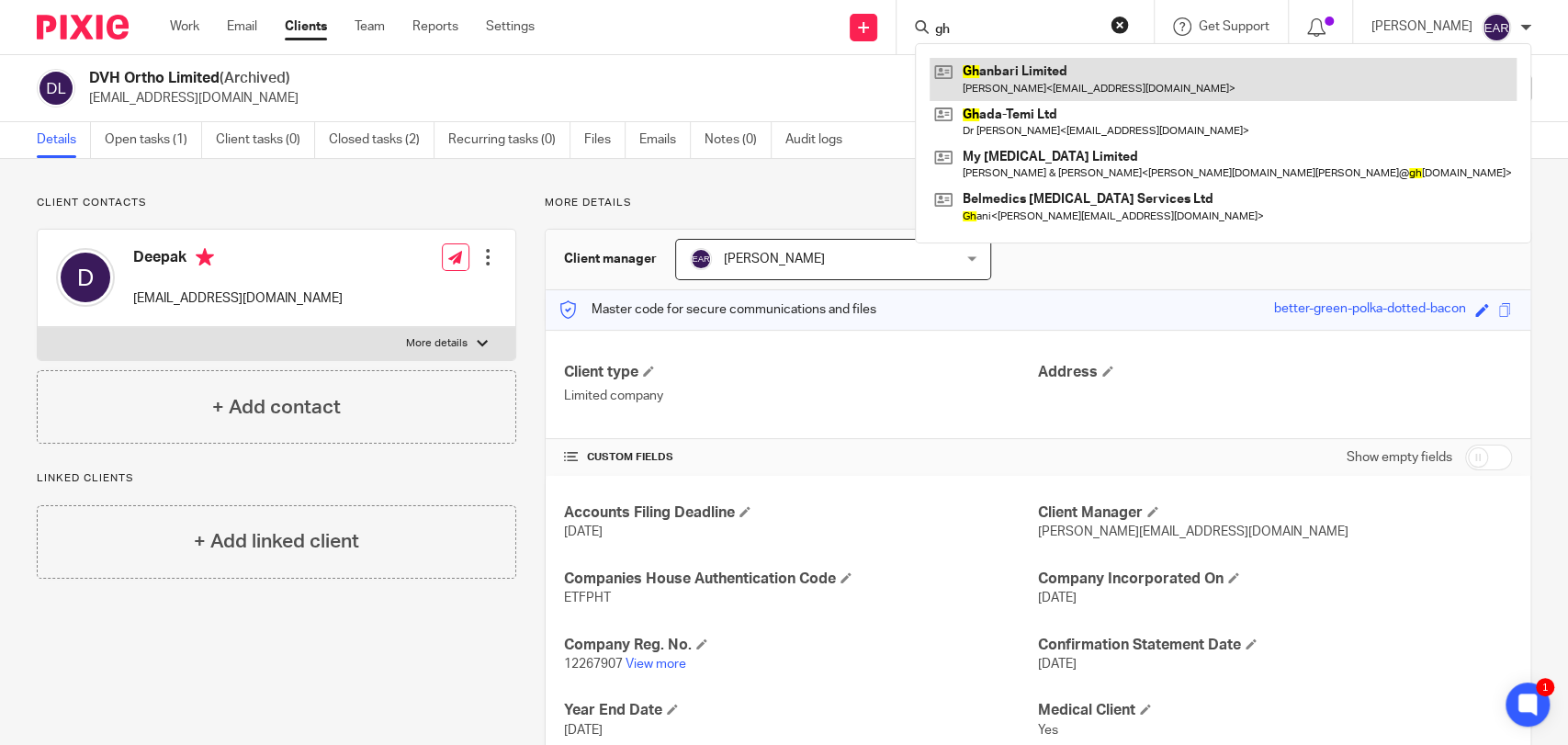
type input "gh"
click at [1021, 98] on link at bounding box center [1223, 78] width 587 height 42
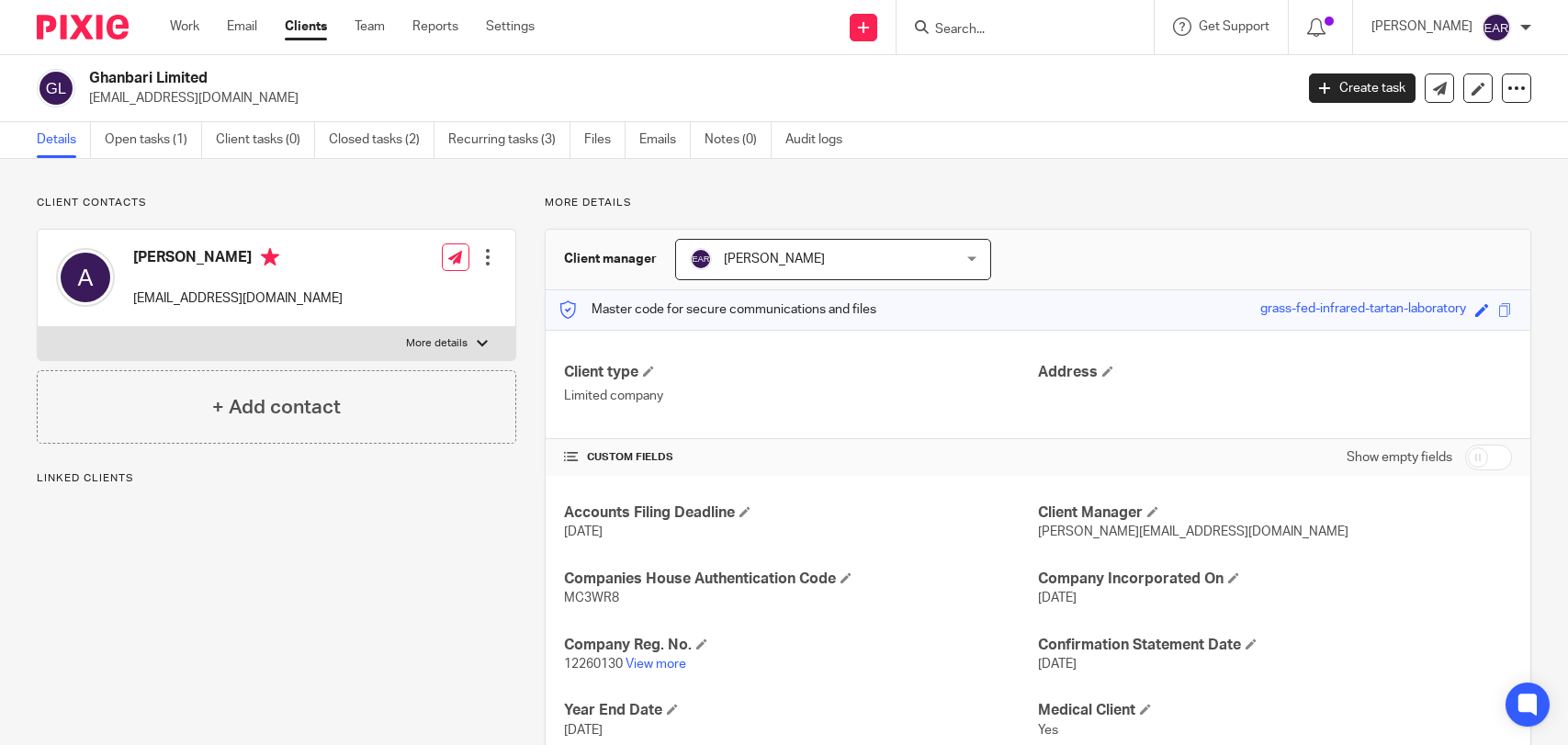
click at [585, 661] on span "12260130" at bounding box center [593, 664] width 59 height 13
click at [576, 595] on span "MC3WR8" at bounding box center [591, 598] width 55 height 13
copy span "MC3WR8"
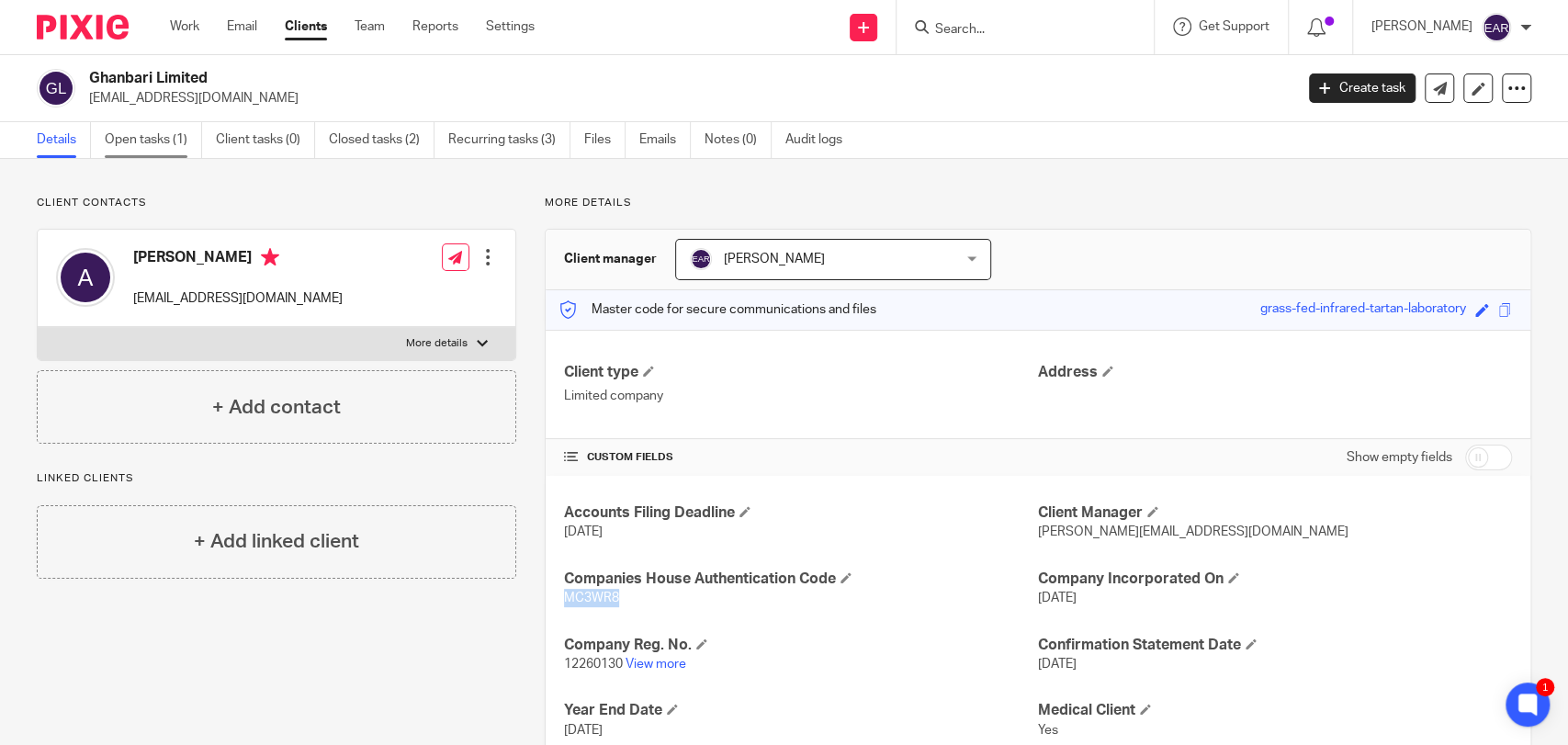
click at [151, 139] on link "Open tasks (1)" at bounding box center [153, 140] width 98 height 35
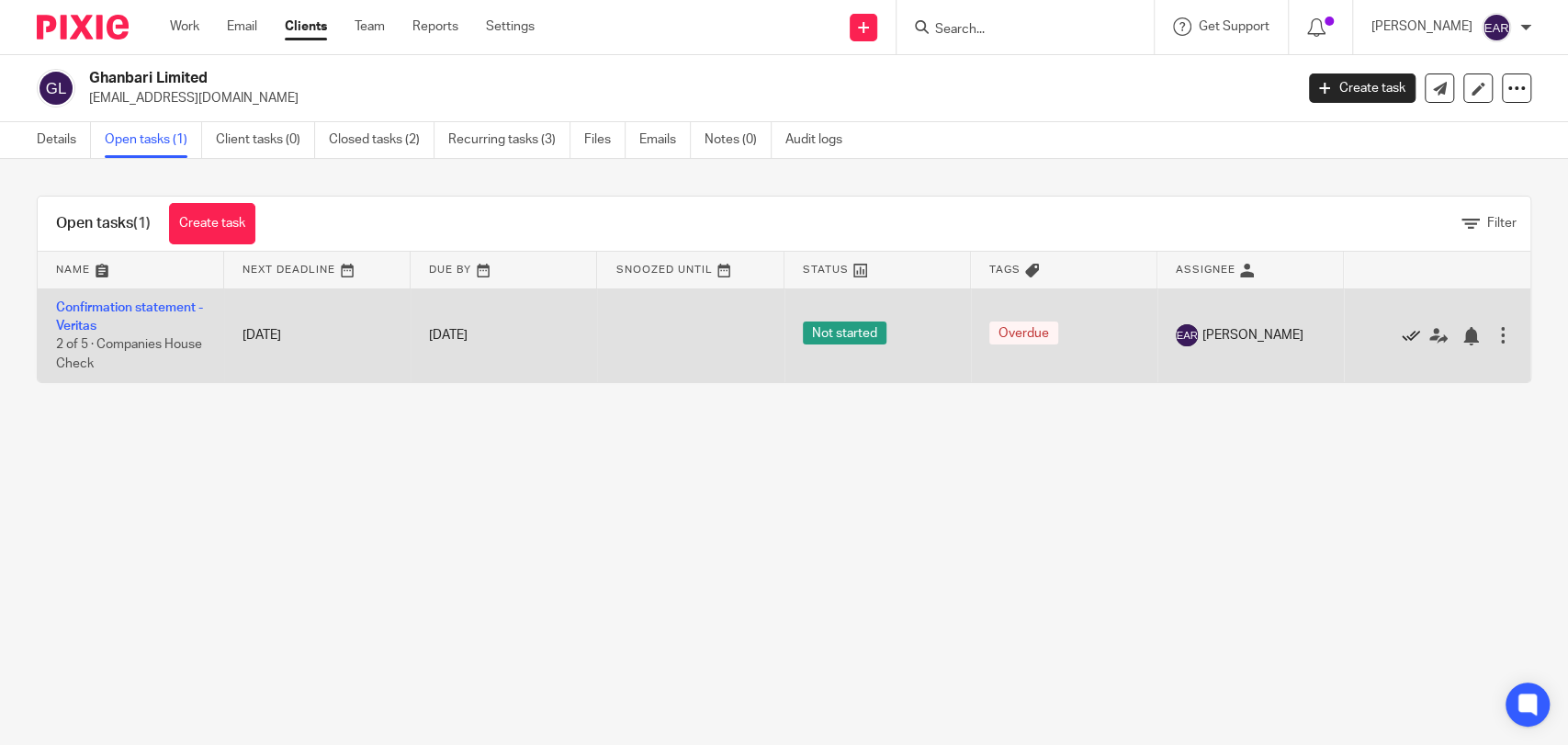
click at [1402, 334] on icon at bounding box center [1411, 336] width 19 height 19
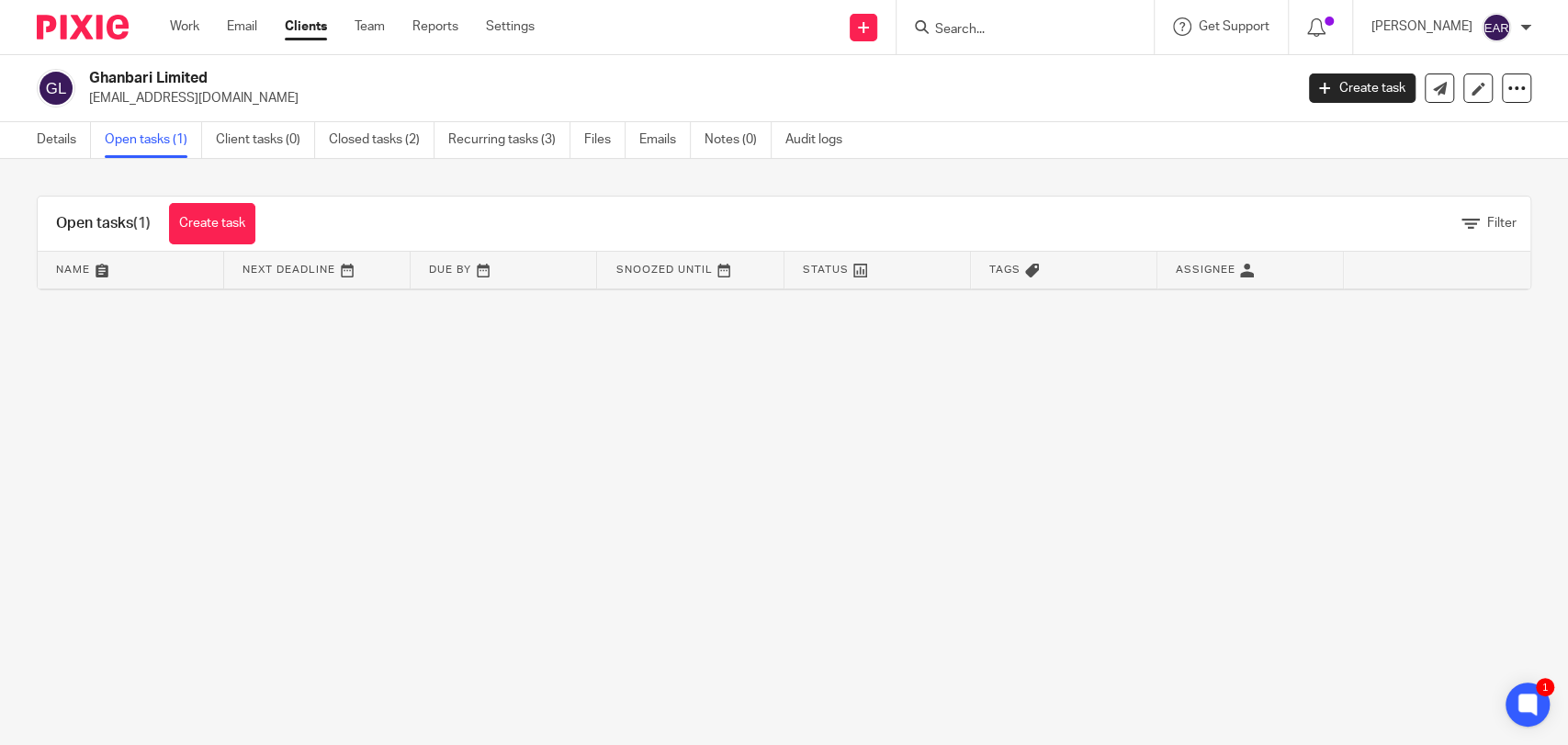
click at [985, 30] on input "Search" at bounding box center [1016, 31] width 165 height 17
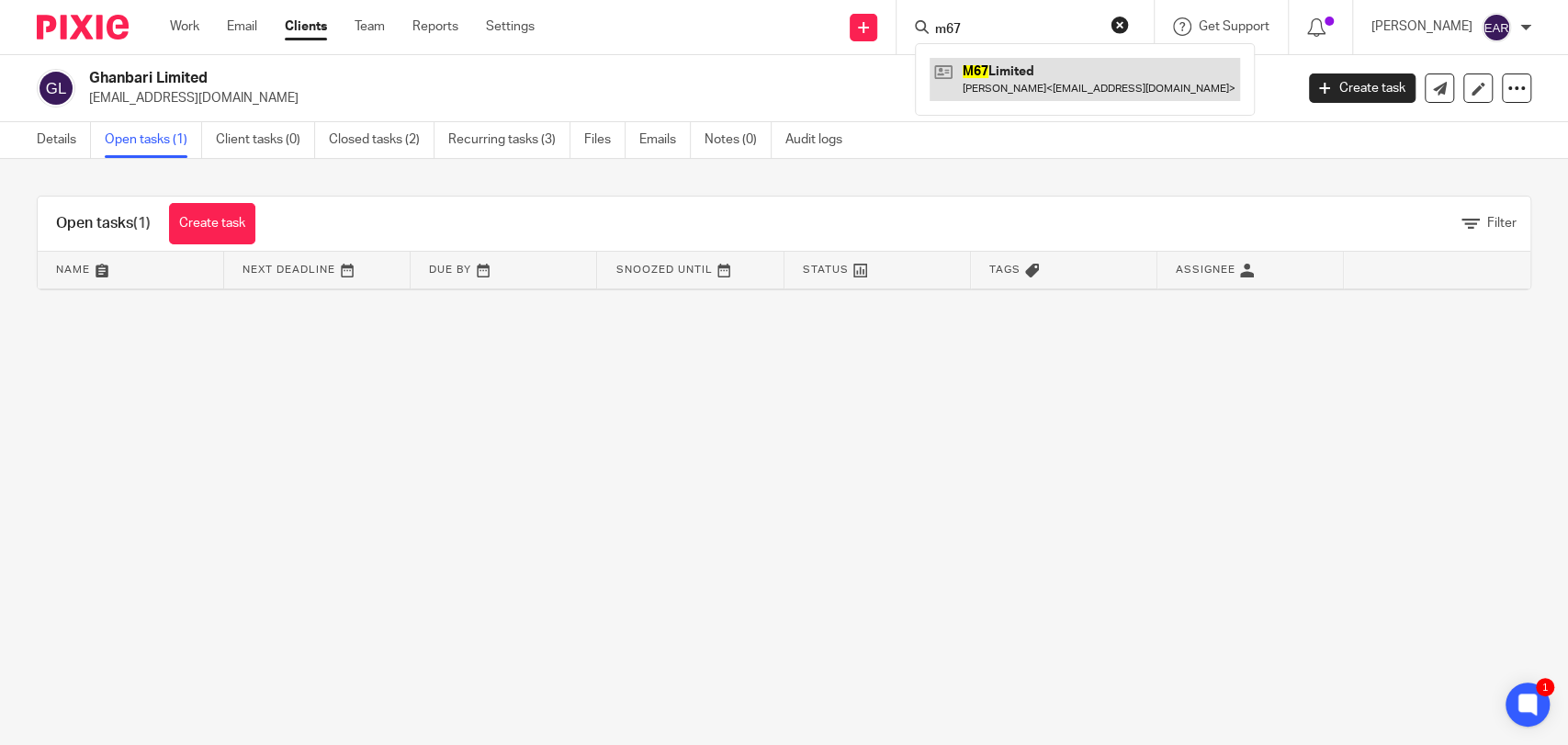
type input "m67"
click at [989, 88] on link at bounding box center [1084, 78] width 310 height 42
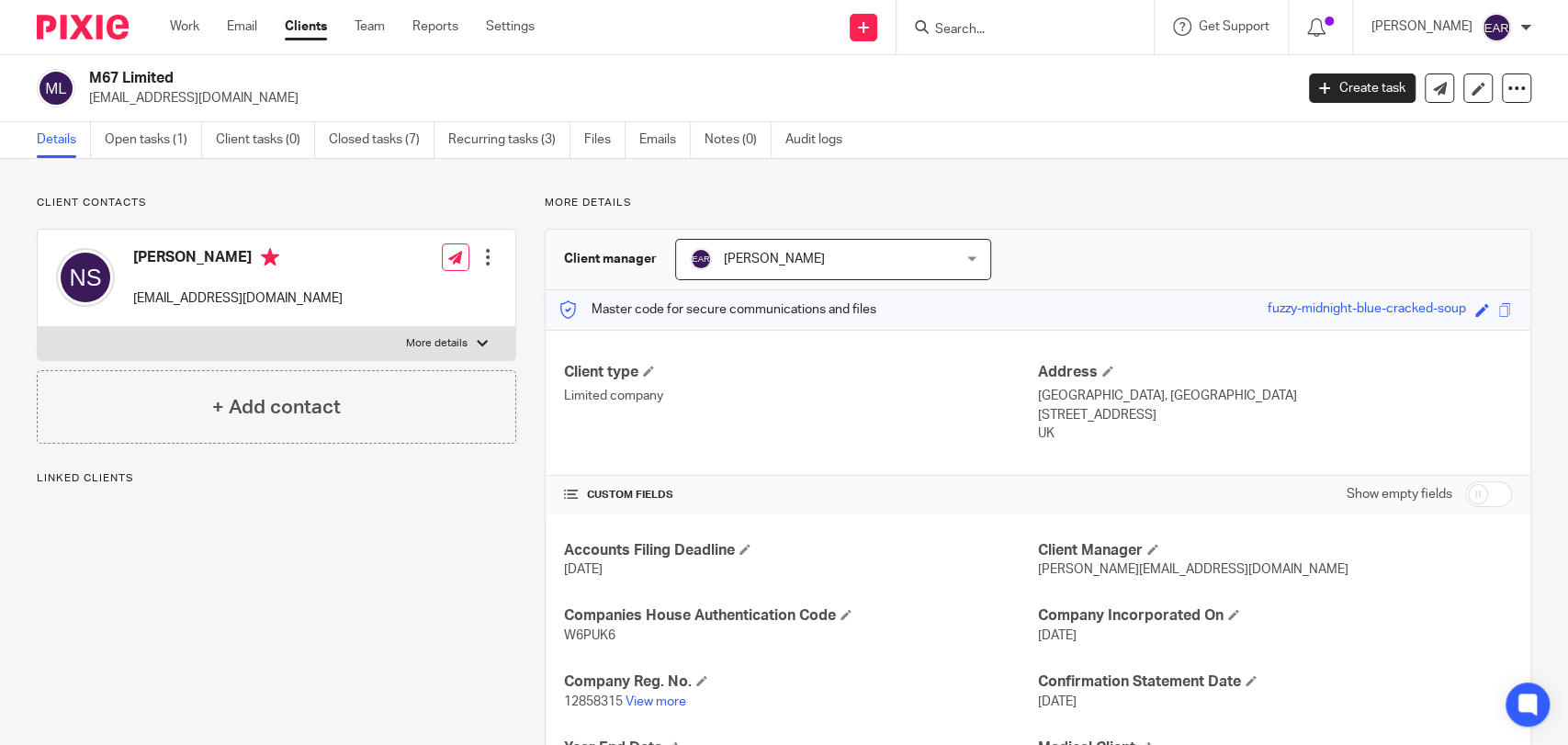
click at [595, 706] on span "12858315" at bounding box center [593, 701] width 59 height 13
click at [595, 704] on span "12858315" at bounding box center [593, 701] width 59 height 13
copy span "12858315"
click at [586, 630] on span "W6PUK6" at bounding box center [589, 635] width 51 height 13
click at [586, 629] on span "W6PUK6" at bounding box center [589, 635] width 51 height 13
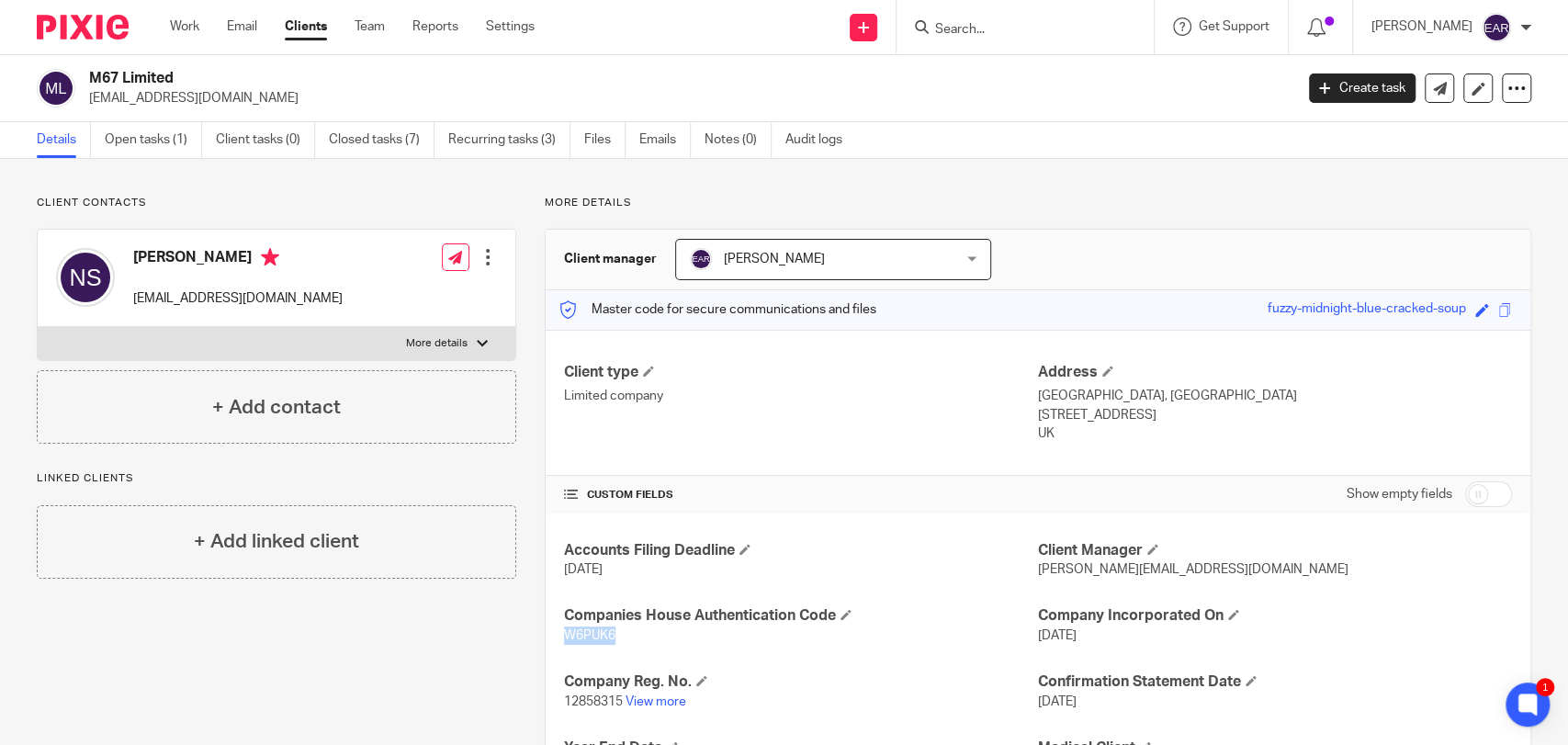
copy span "W6PUK6"
click at [150, 141] on link "Open tasks (1)" at bounding box center [153, 140] width 98 height 35
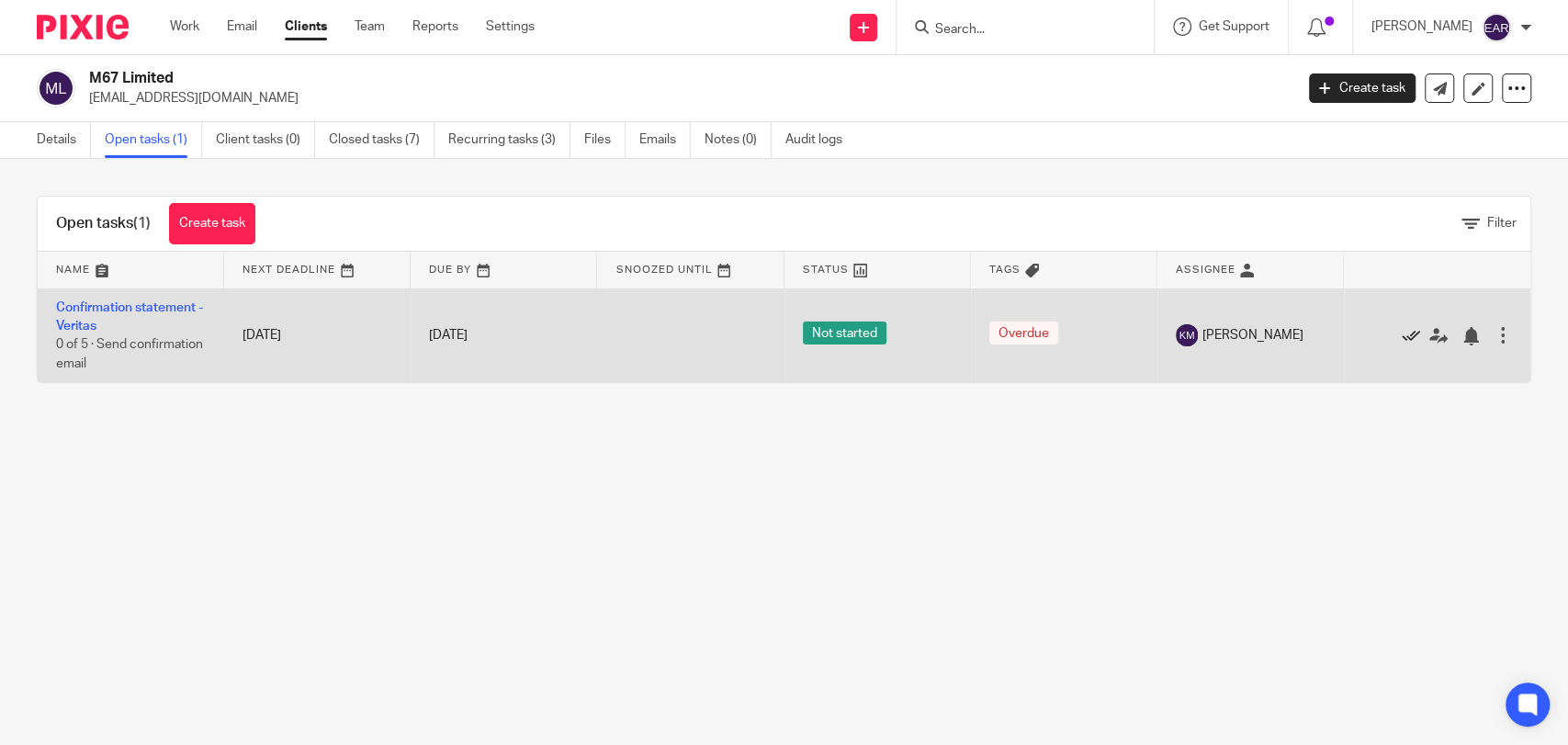
click at [1402, 338] on icon at bounding box center [1411, 336] width 19 height 19
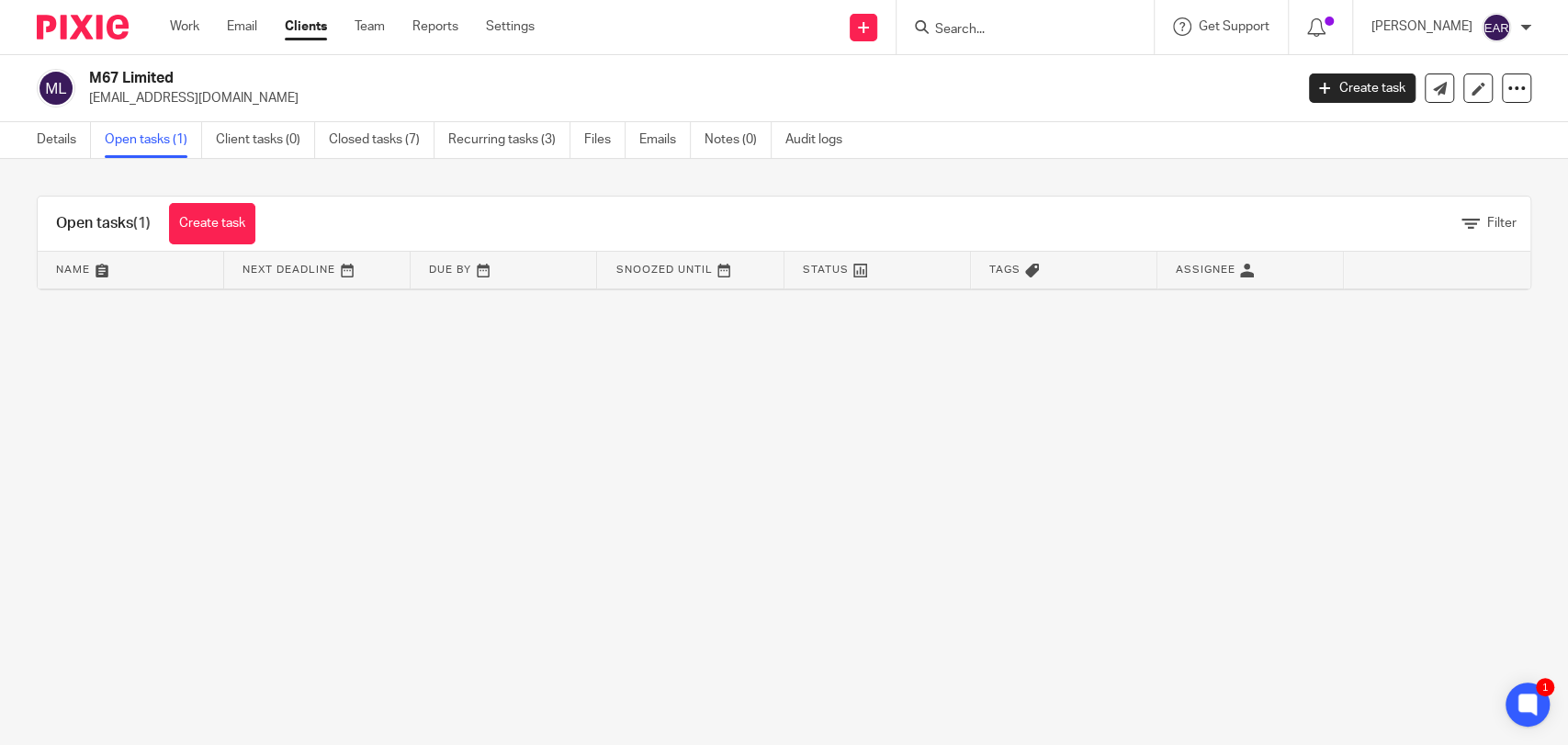
drag, startPoint x: 941, startPoint y: 20, endPoint x: 935, endPoint y: 34, distance: 15.2
click at [941, 20] on form at bounding box center [1031, 27] width 196 height 23
click at [934, 33] on input "Search" at bounding box center [1016, 31] width 165 height 17
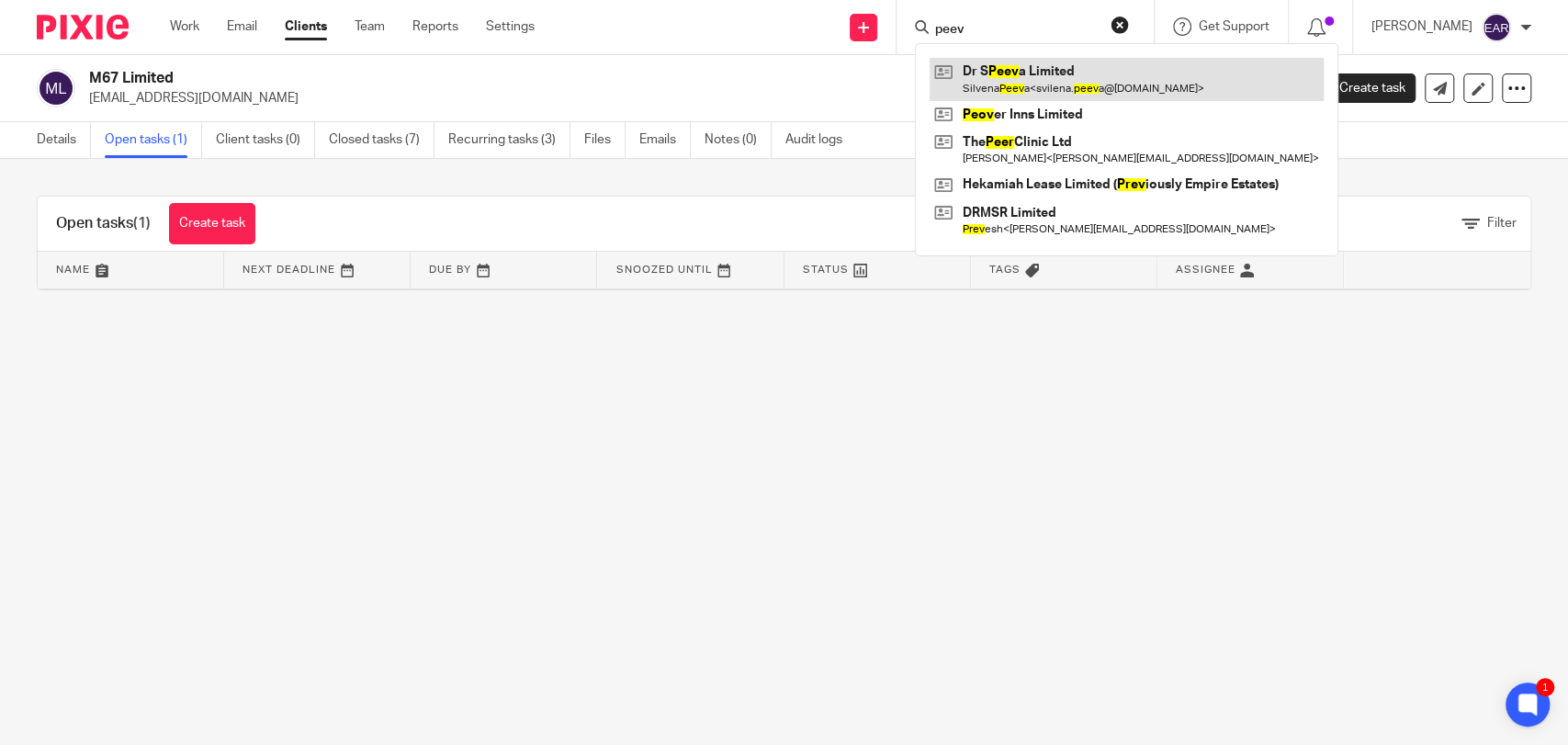
type input "peev"
click at [1029, 82] on link at bounding box center [1126, 78] width 394 height 42
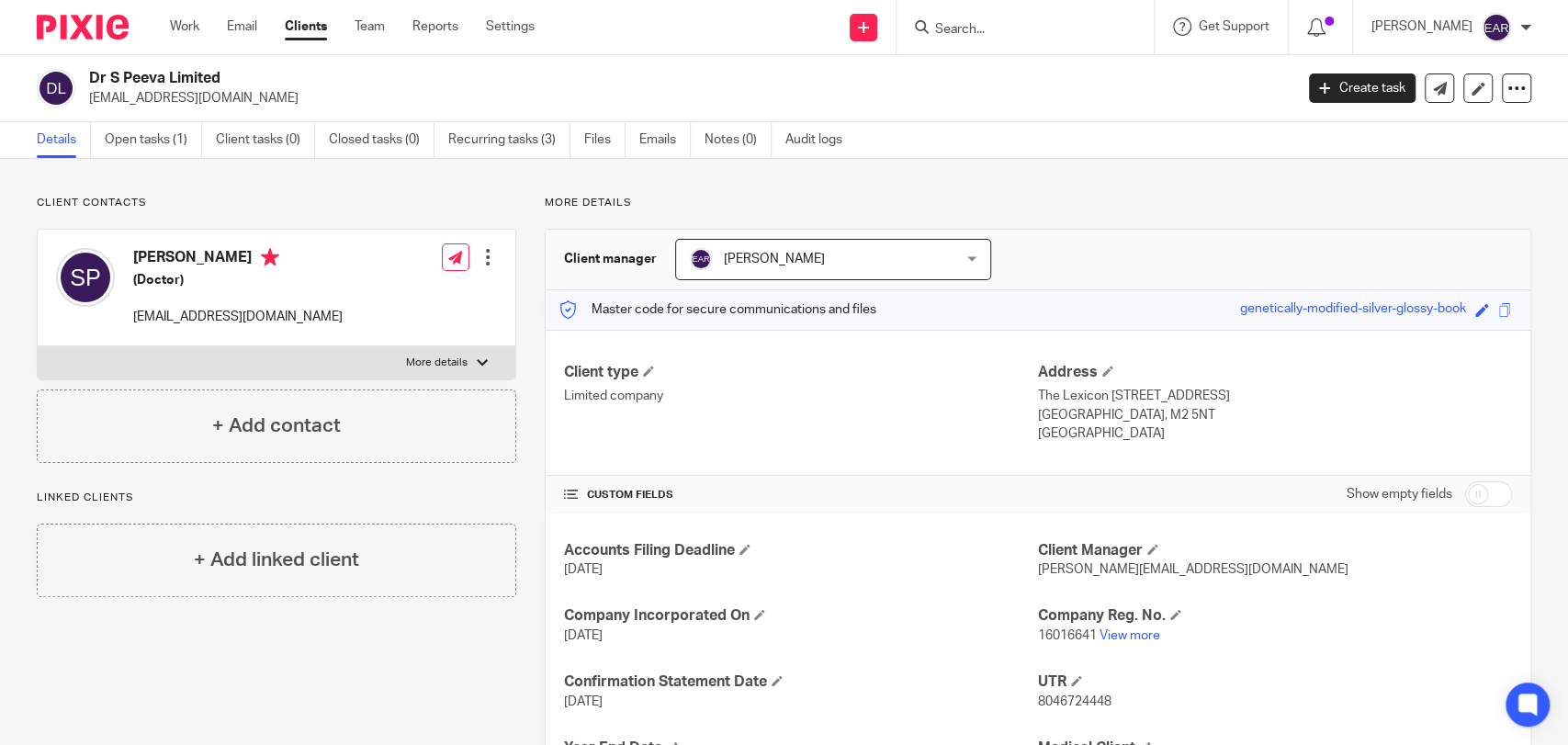
scroll to position [97, 0]
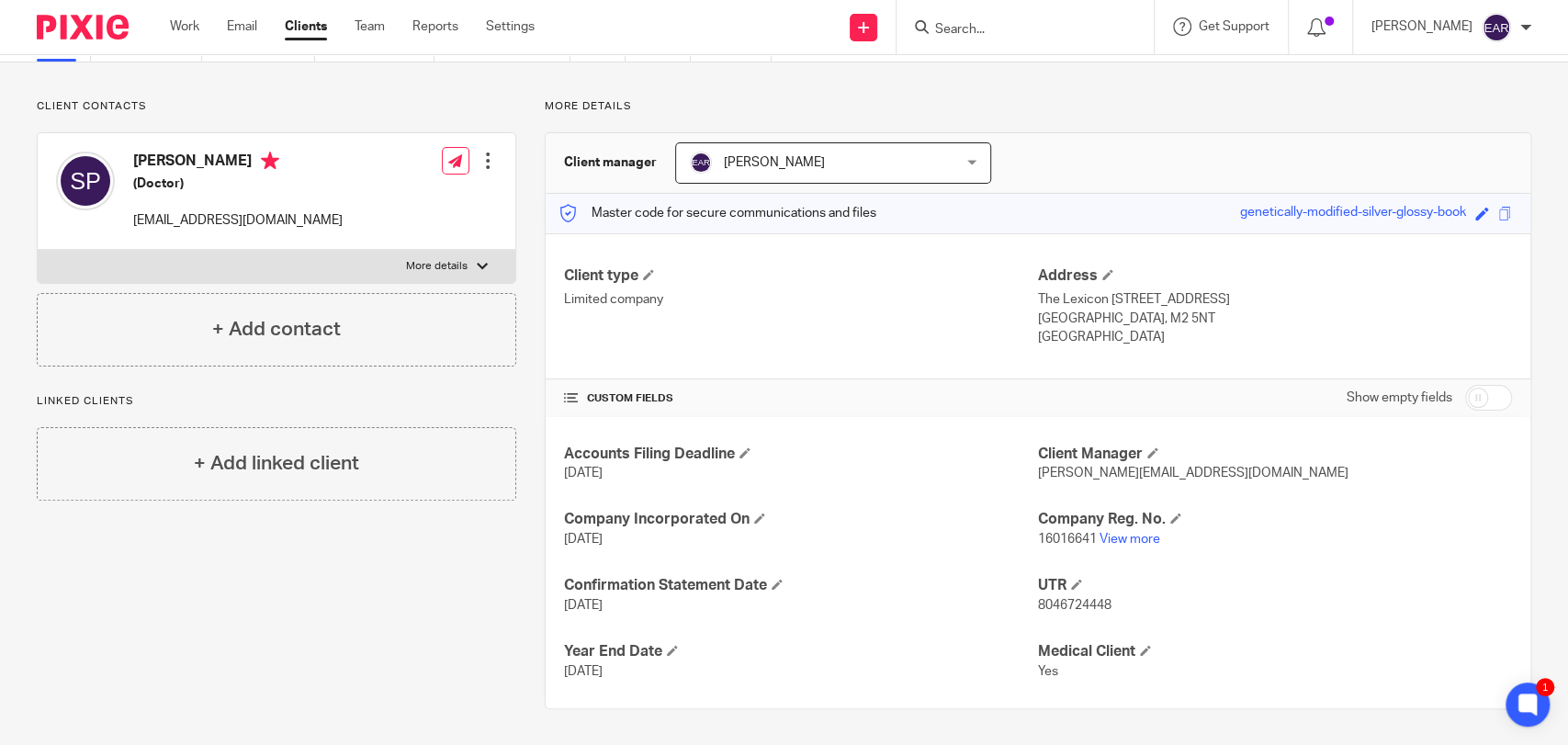
click at [962, 34] on input "Search" at bounding box center [1016, 31] width 165 height 17
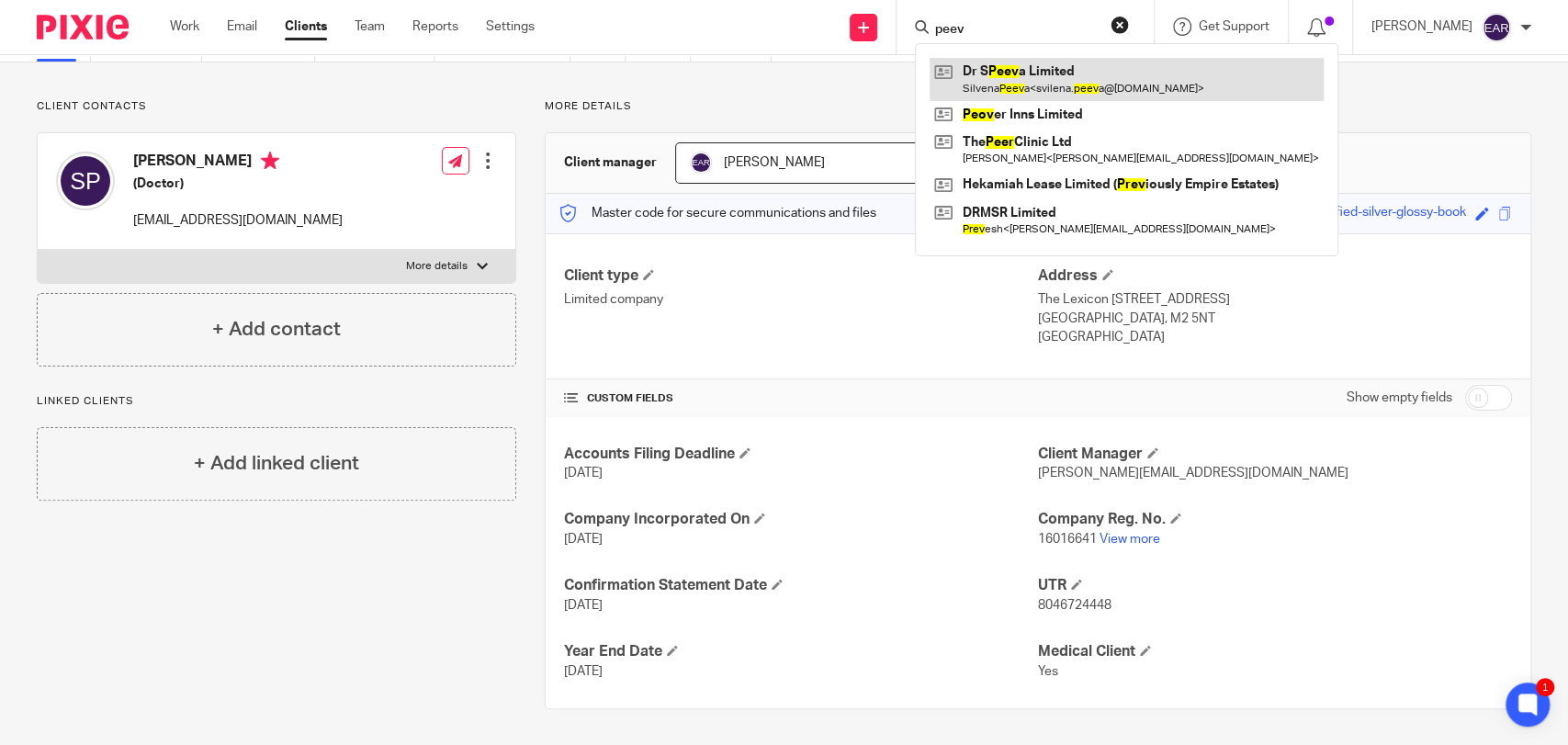
type input "peev"
click at [1003, 72] on link at bounding box center [1126, 78] width 394 height 42
